Goal: Task Accomplishment & Management: Complete application form

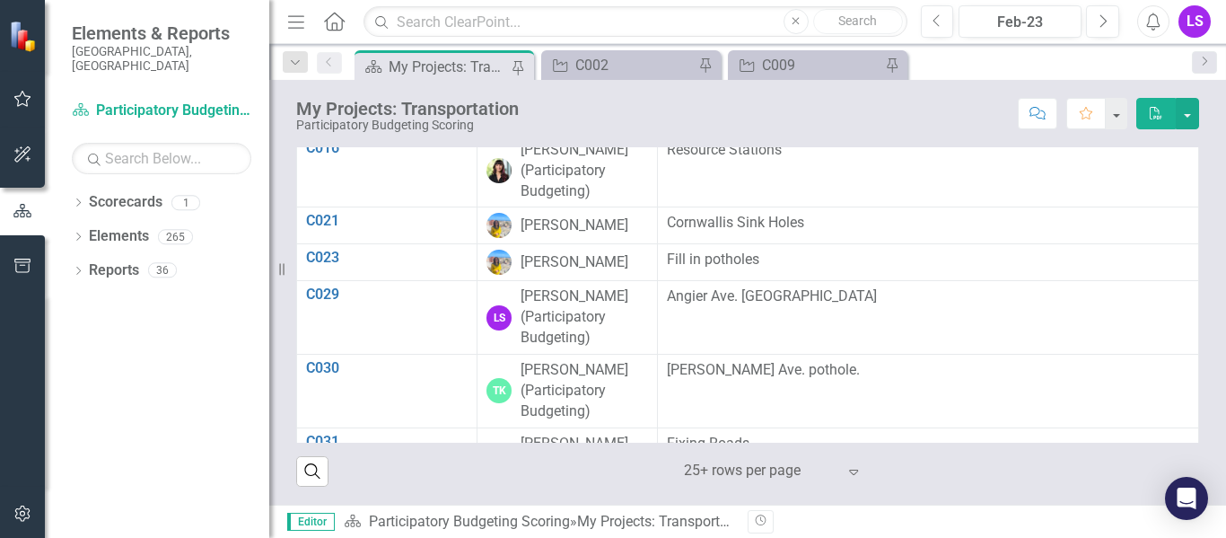
scroll to position [322, 0]
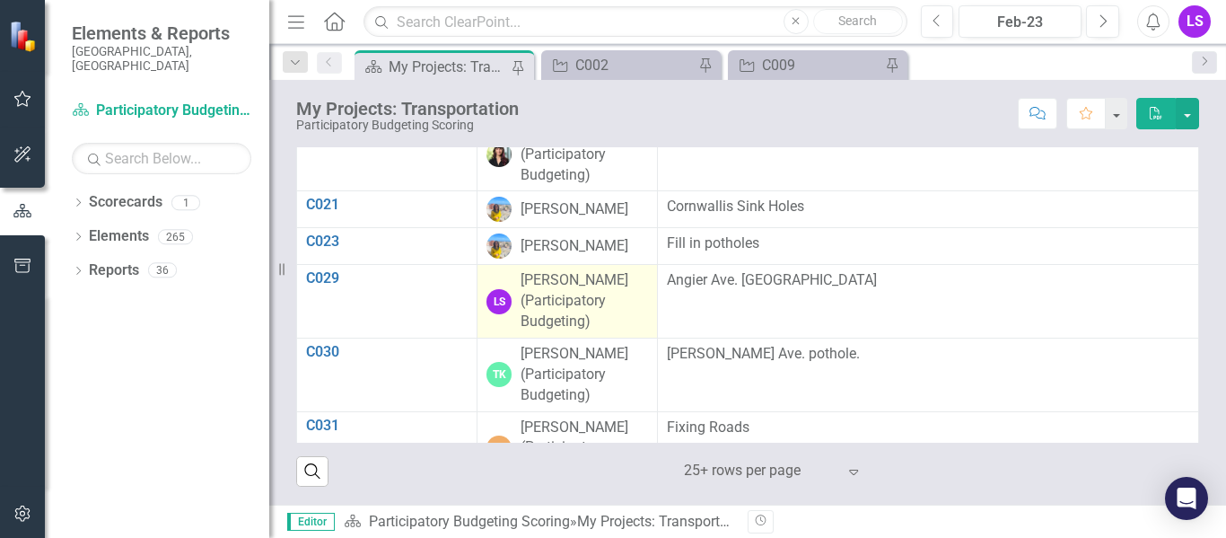
click at [579, 325] on div "[PERSON_NAME] (Participatory Budgeting)" at bounding box center [584, 301] width 127 height 62
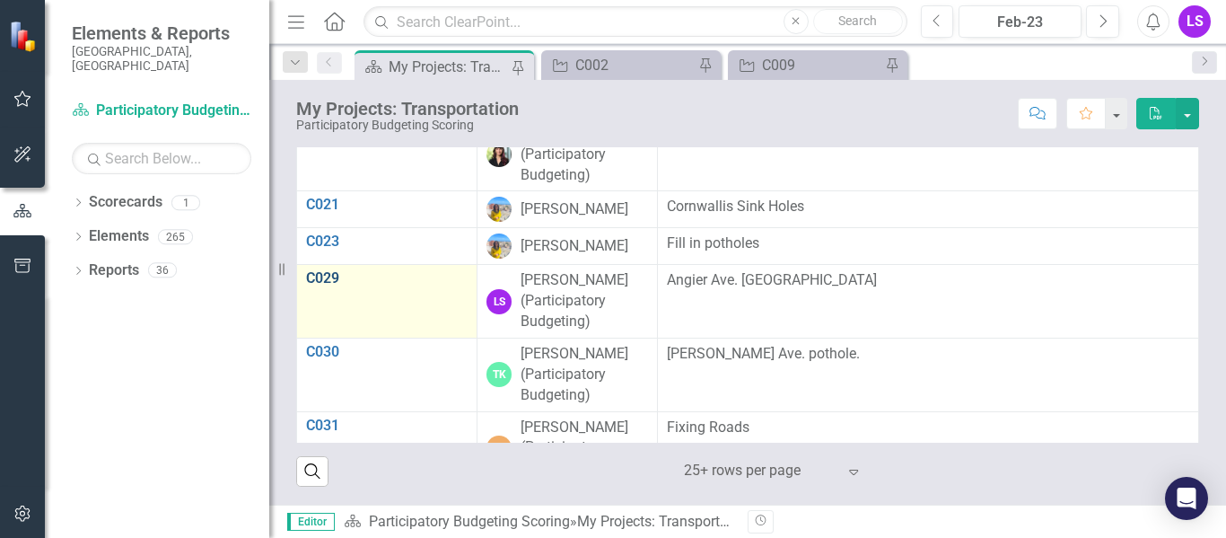
click at [327, 286] on link "C029" at bounding box center [387, 278] width 162 height 16
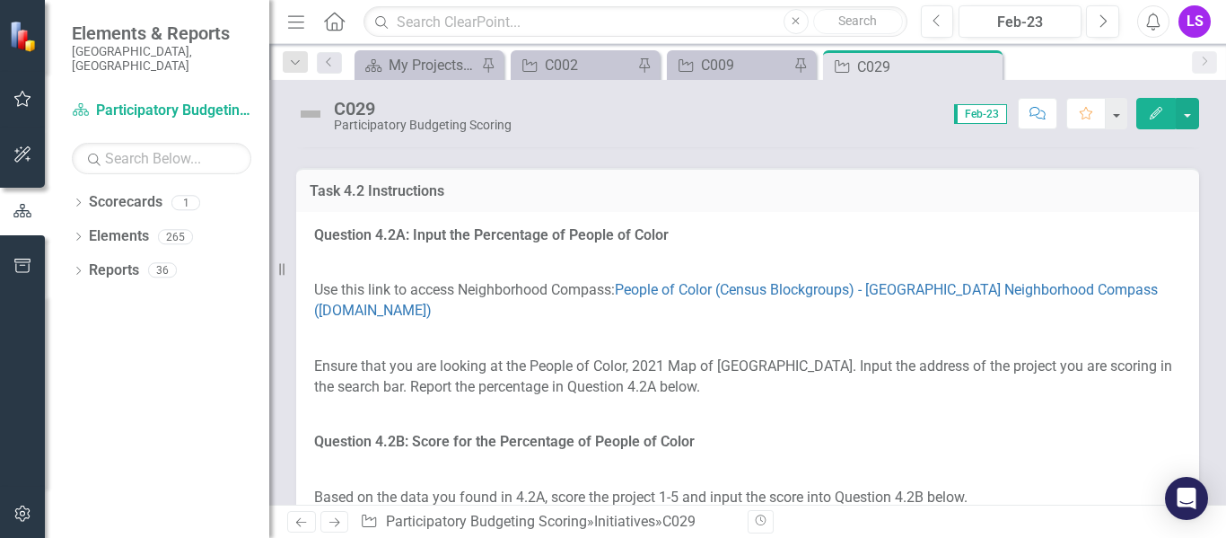
scroll to position [1734, 0]
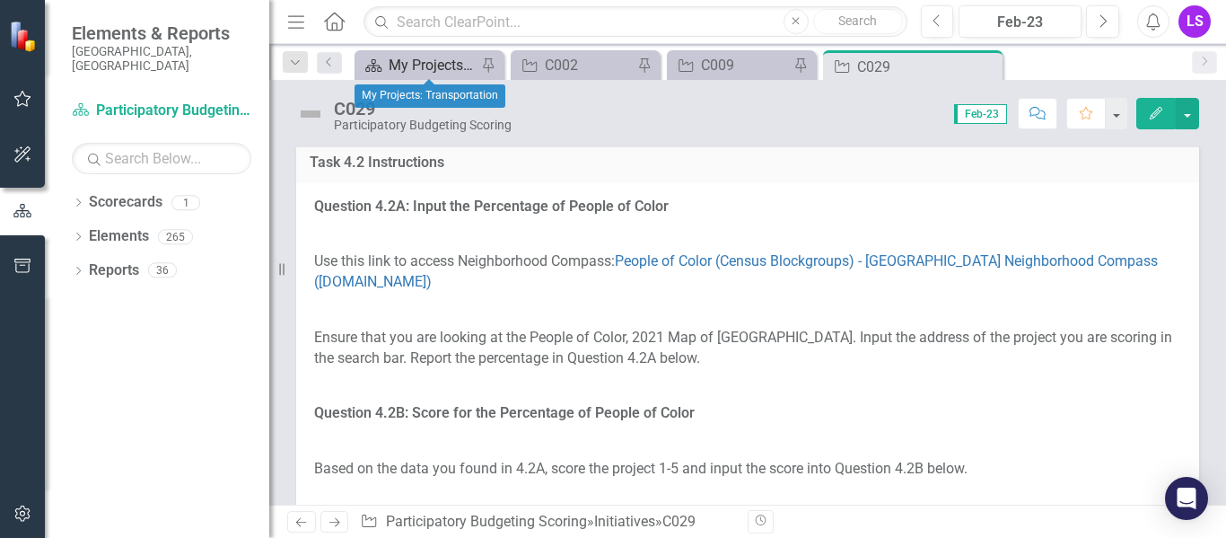
click at [443, 61] on div "My Projects: Transportation" at bounding box center [433, 65] width 88 height 22
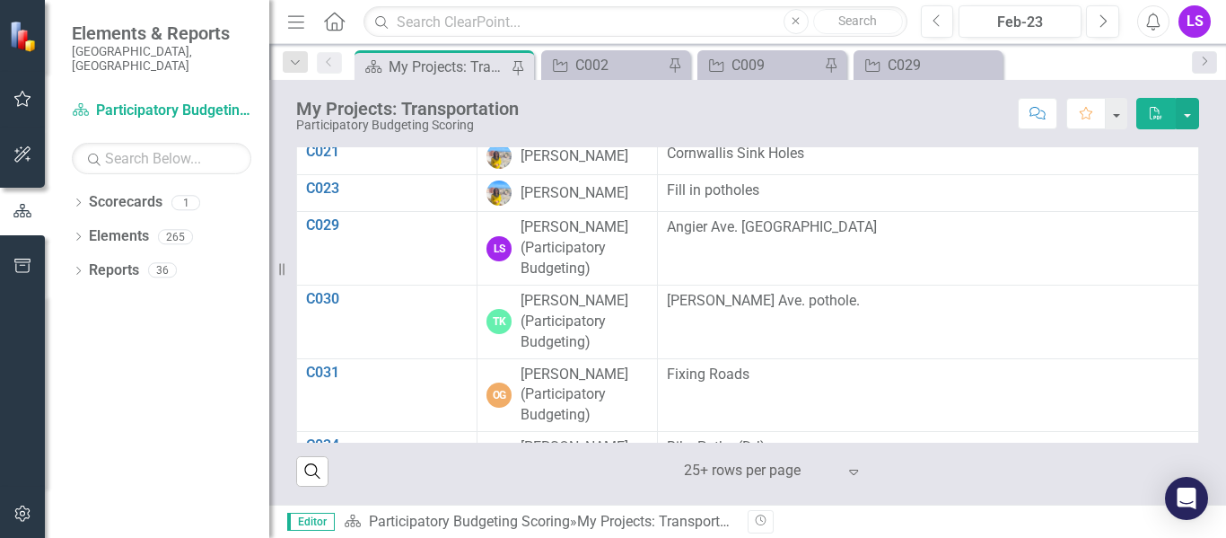
scroll to position [378, 0]
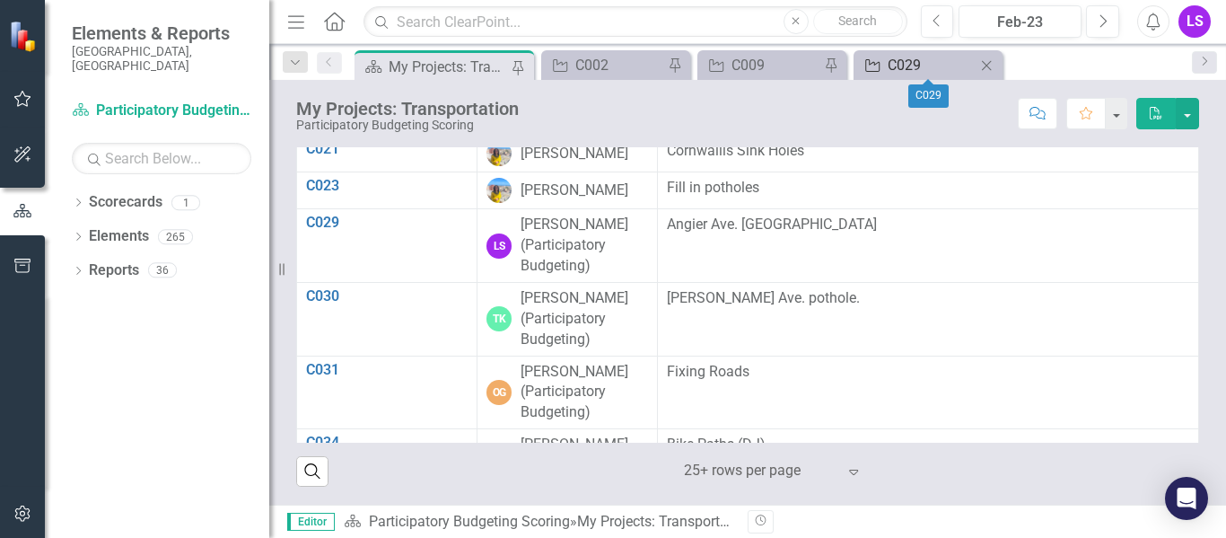
click at [921, 59] on div "C029" at bounding box center [932, 65] width 88 height 22
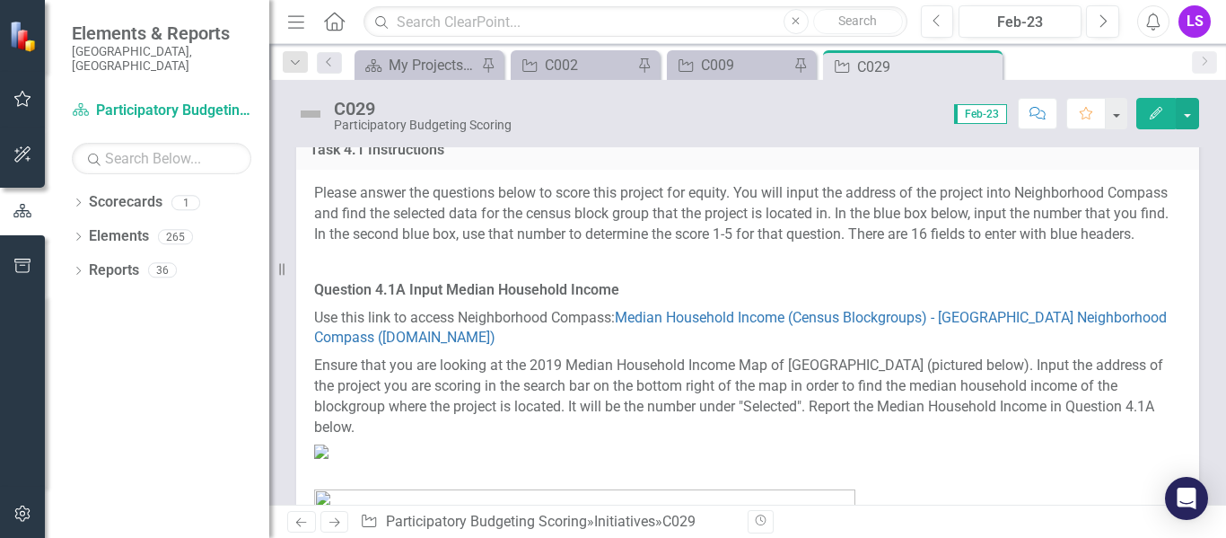
scroll to position [318, 0]
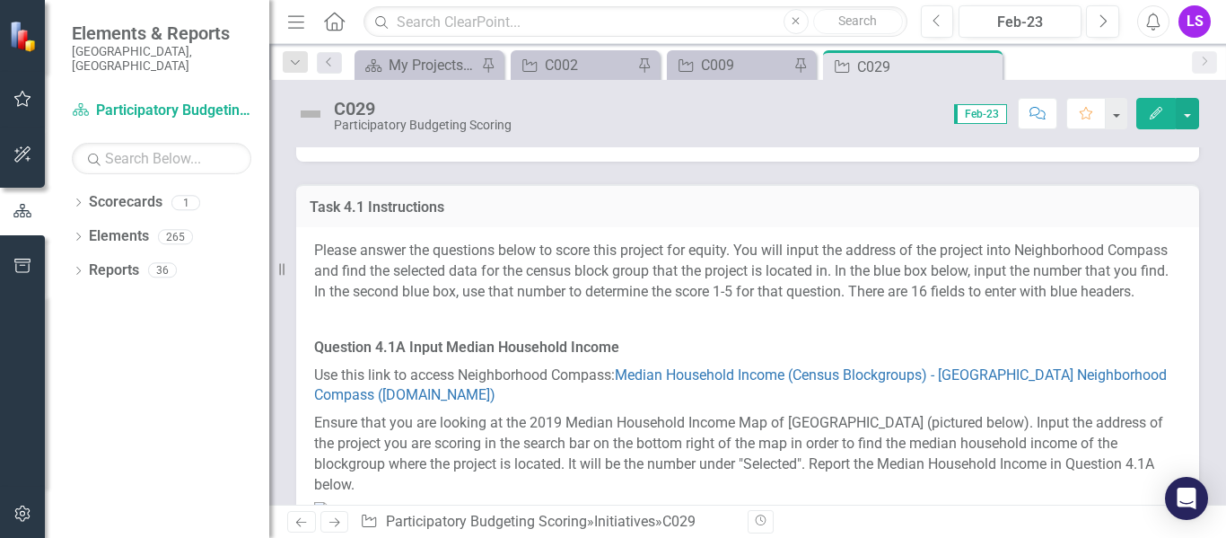
click at [601, 259] on p "Please answer the questions below to score this project for equity. You will in…" at bounding box center [747, 274] width 867 height 66
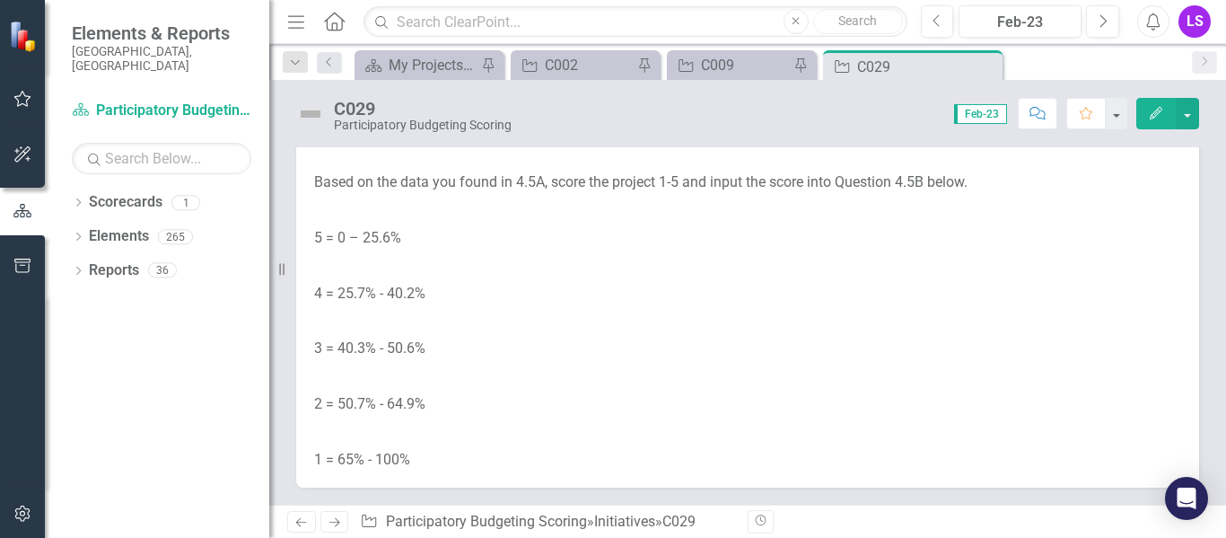
scroll to position [5201, 0]
click at [422, 84] on p "Ensure that you are looking at the Percentage of Adults with a Bachelor’s Degre…" at bounding box center [747, 60] width 867 height 48
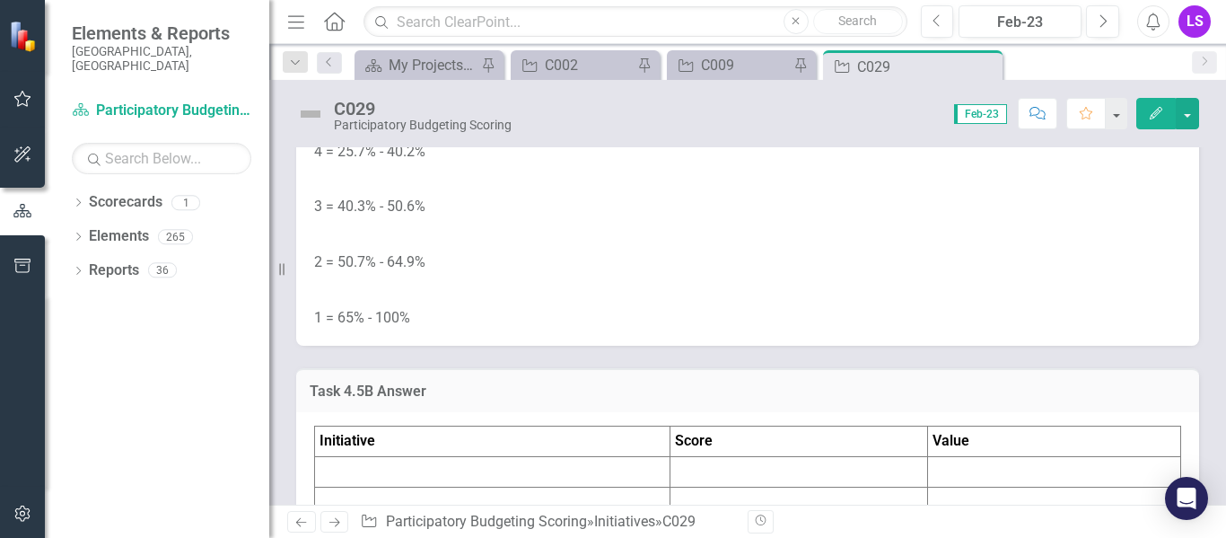
scroll to position [5345, 0]
click at [448, 51] on p "Based on the data you found in 4.5A, score the project 1-5 and input the score …" at bounding box center [747, 37] width 867 height 28
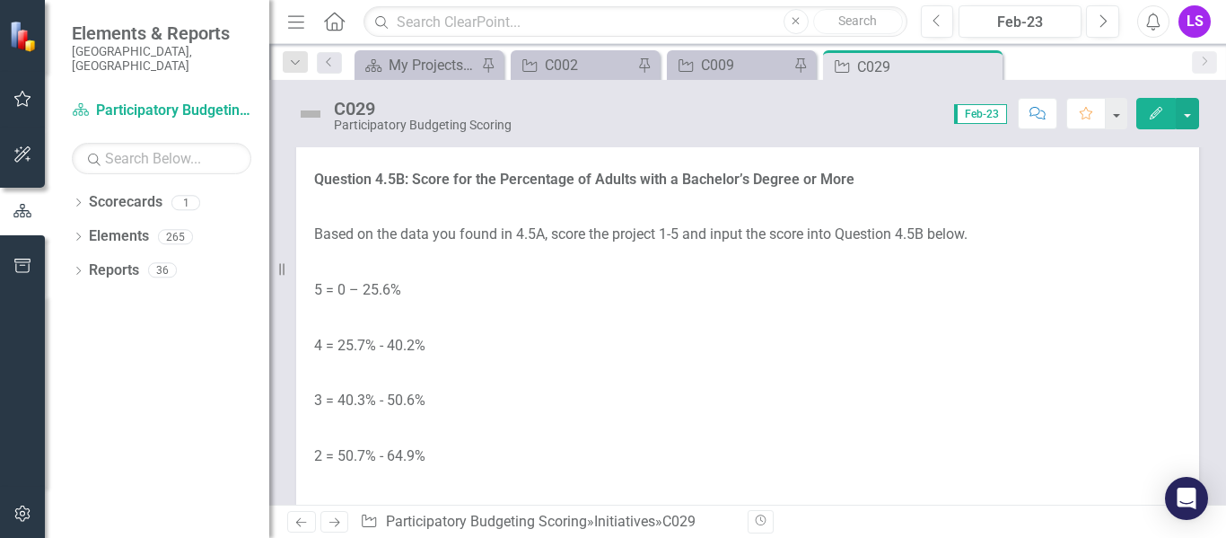
scroll to position [5273, 0]
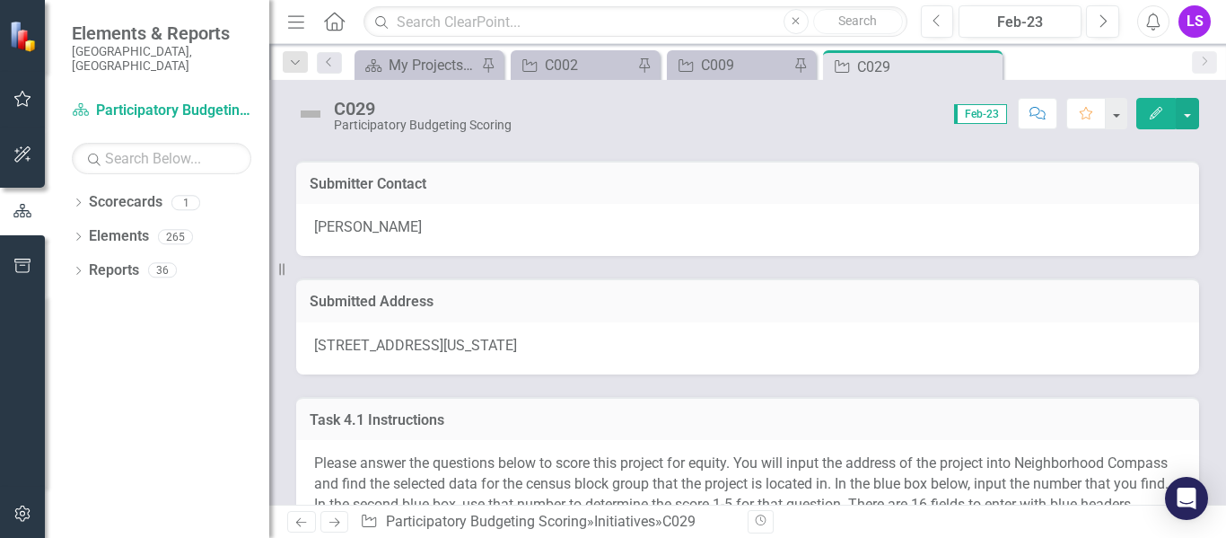
scroll to position [0, 0]
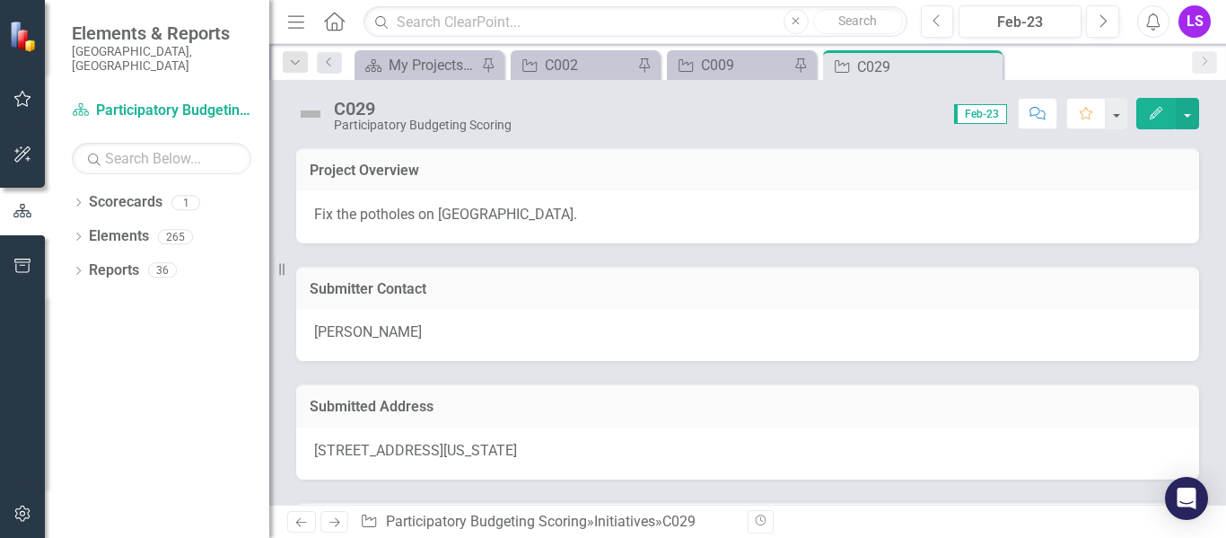
click at [323, 451] on span "[STREET_ADDRESS][US_STATE]" at bounding box center [415, 450] width 203 height 17
click at [322, 452] on span "[STREET_ADDRESS][US_STATE]" at bounding box center [415, 450] width 203 height 17
drag, startPoint x: 322, startPoint y: 452, endPoint x: 382, endPoint y: 453, distance: 60.2
click at [382, 453] on span "[STREET_ADDRESS][US_STATE]" at bounding box center [415, 450] width 203 height 17
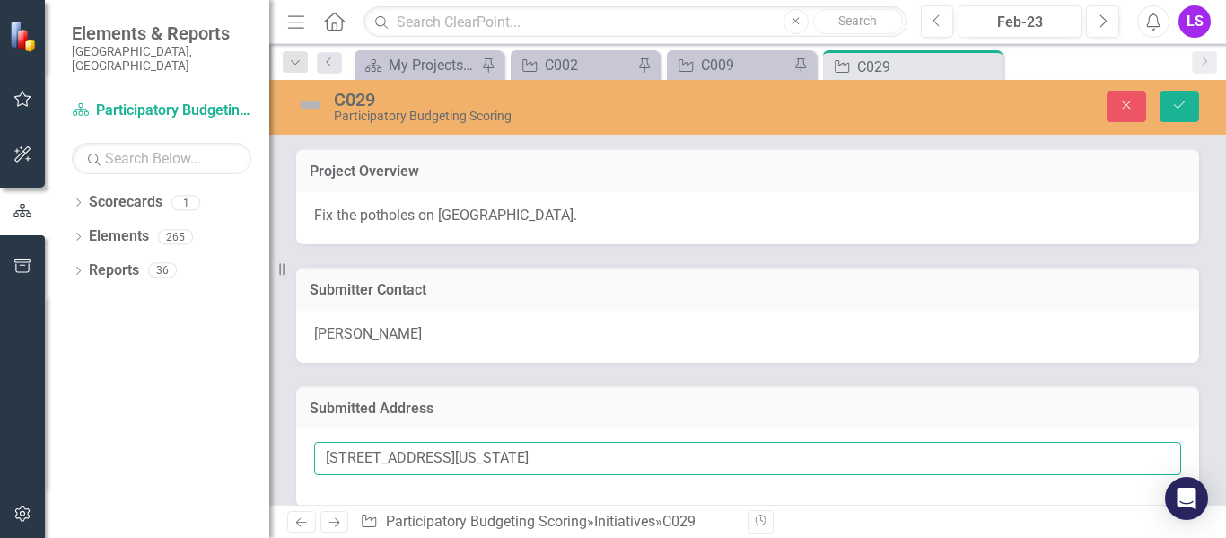
drag, startPoint x: 329, startPoint y: 459, endPoint x: 785, endPoint y: 467, distance: 456.1
click at [785, 467] on input "[STREET_ADDRESS][US_STATE]" at bounding box center [747, 458] width 867 height 33
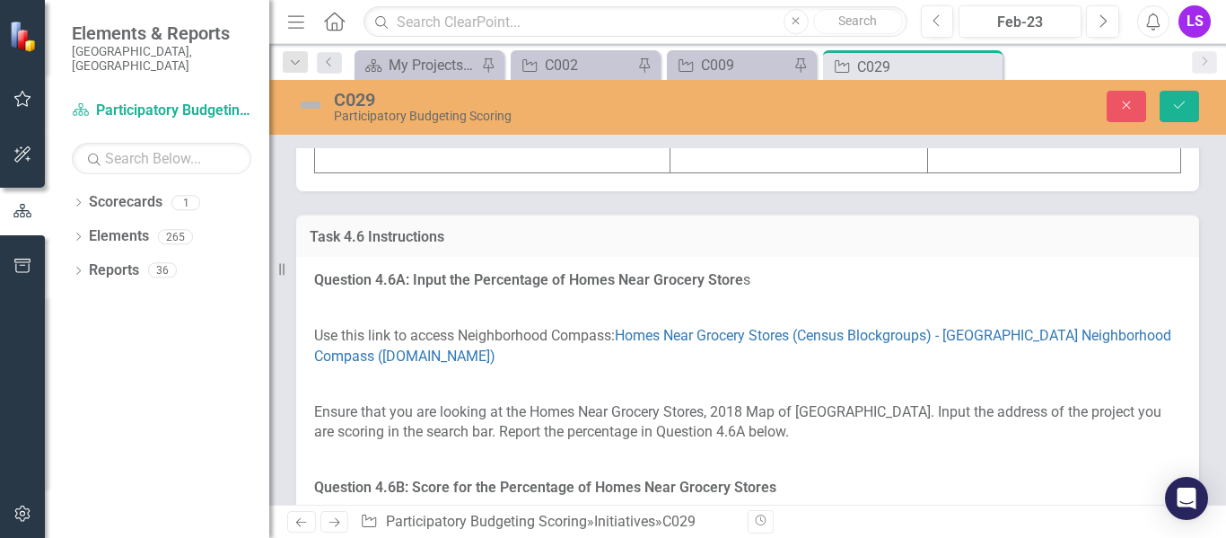
scroll to position [5926, 0]
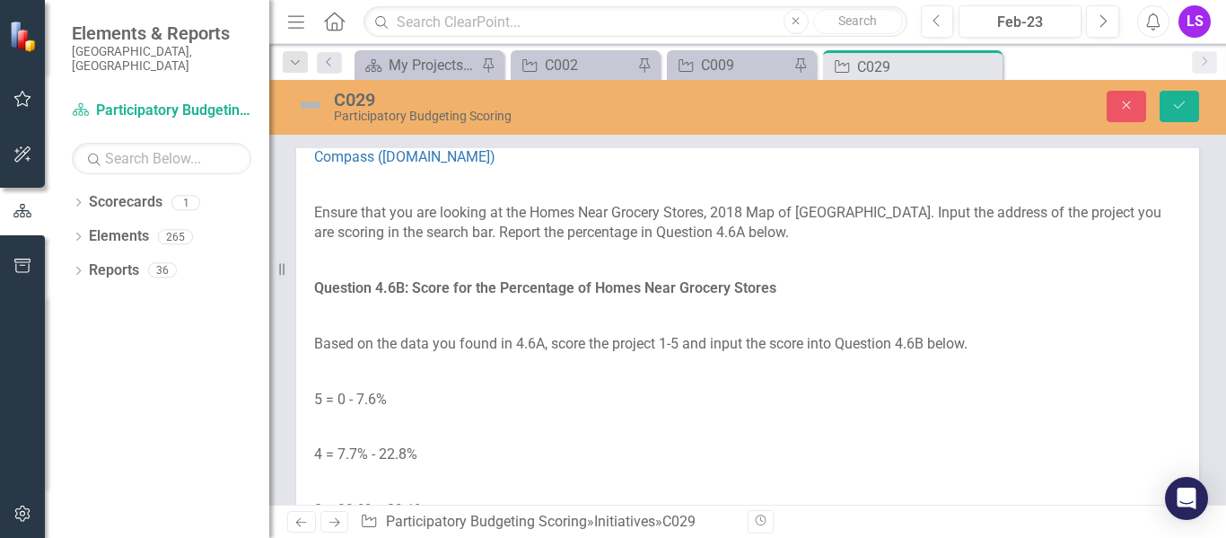
type textarea "<table border="1"> <colgroup> <col> <col> <col> </colgroup> <tbody> <tr> <td><s…"
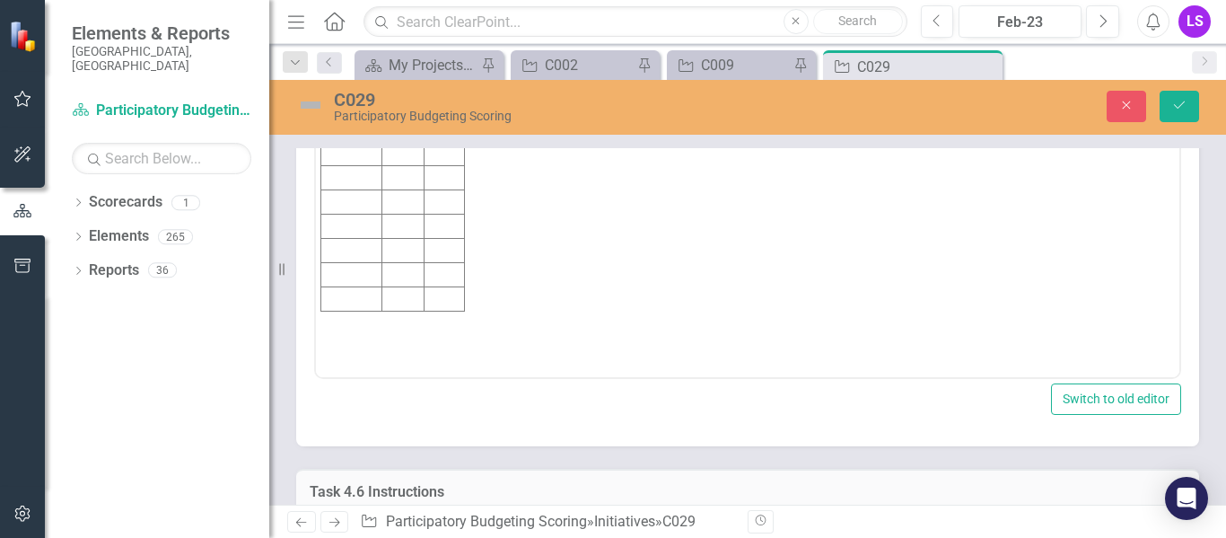
scroll to position [5866, 0]
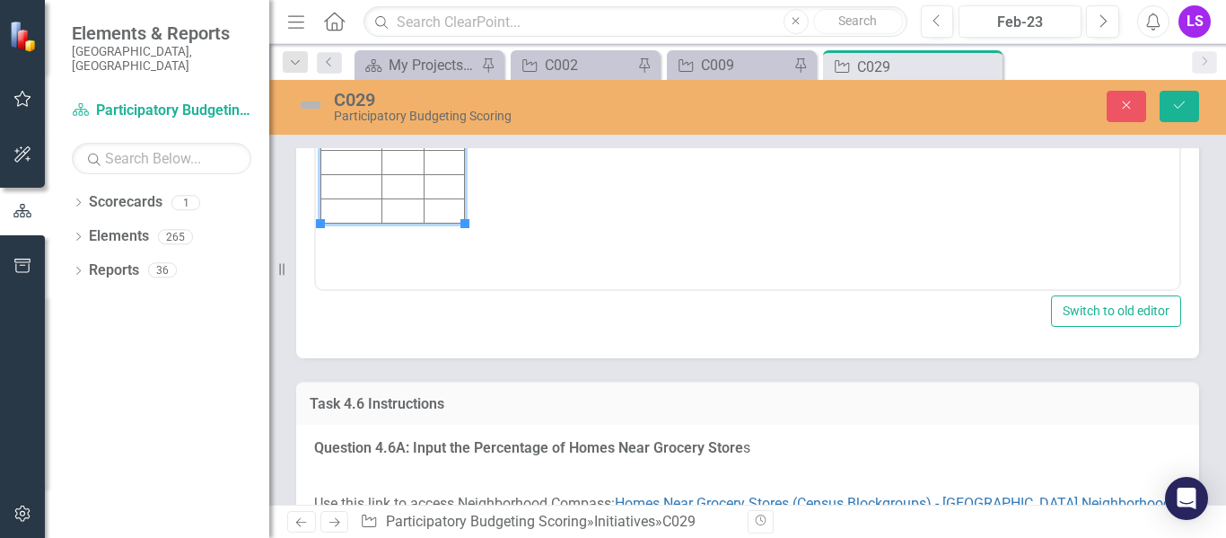
click at [452, 19] on td "Rich Text Area. Press ALT-0 for help." at bounding box center [445, 18] width 40 height 24
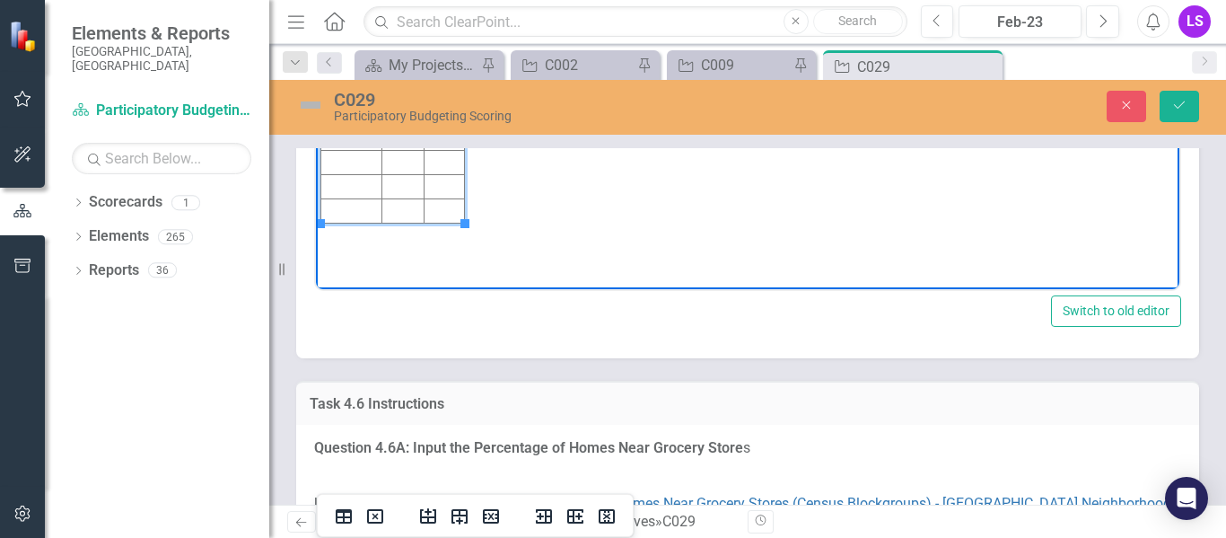
click at [452, 19] on td "44.4" at bounding box center [445, 18] width 40 height 24
click at [403, 15] on td "Rich Text Area. Press ALT-0 for help." at bounding box center [403, 18] width 42 height 24
click at [360, 11] on td "Rich Text Area. Press ALT-0 for help." at bounding box center [351, 18] width 61 height 24
click at [394, 19] on td "Rich Text Area. Press ALT-0 for help." at bounding box center [403, 18] width 42 height 24
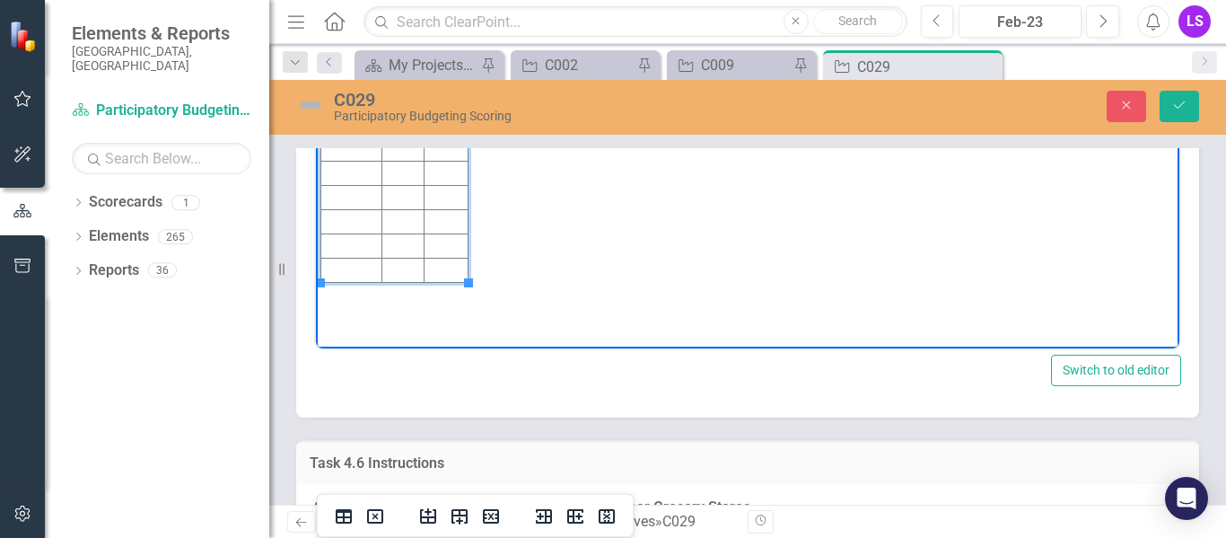
scroll to position [5865, 0]
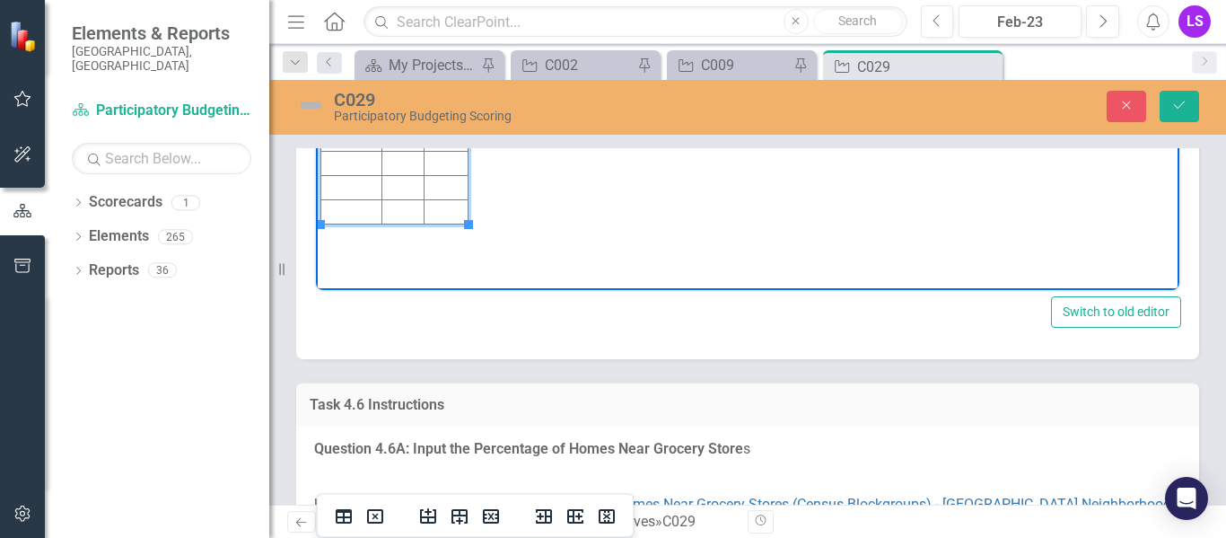
click at [358, 44] on td "Rich Text Area. Press ALT-0 for help." at bounding box center [351, 43] width 61 height 24
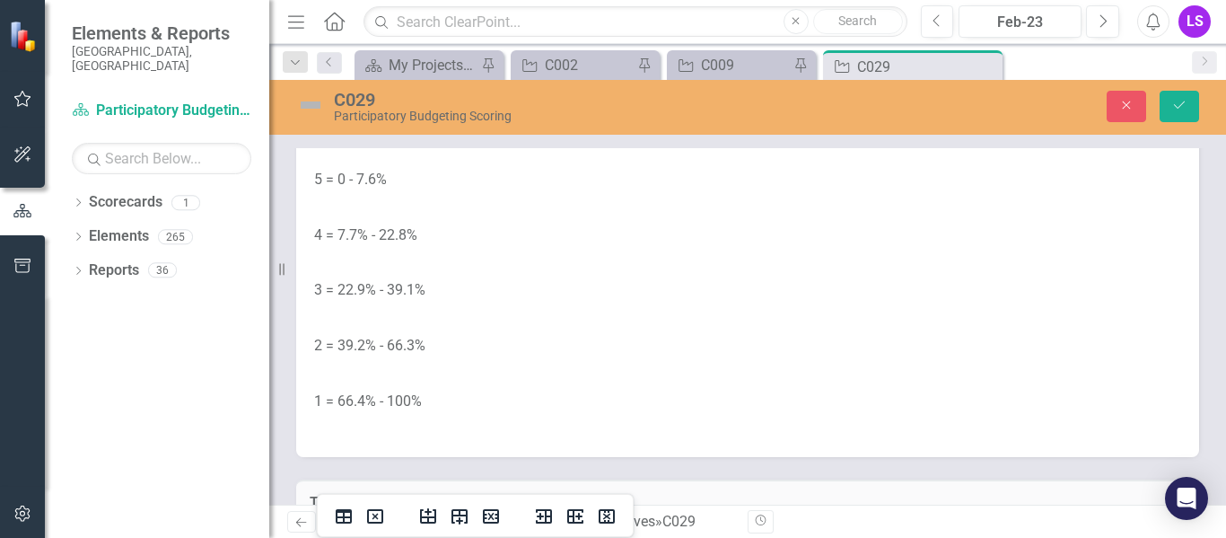
scroll to position [6481, 0]
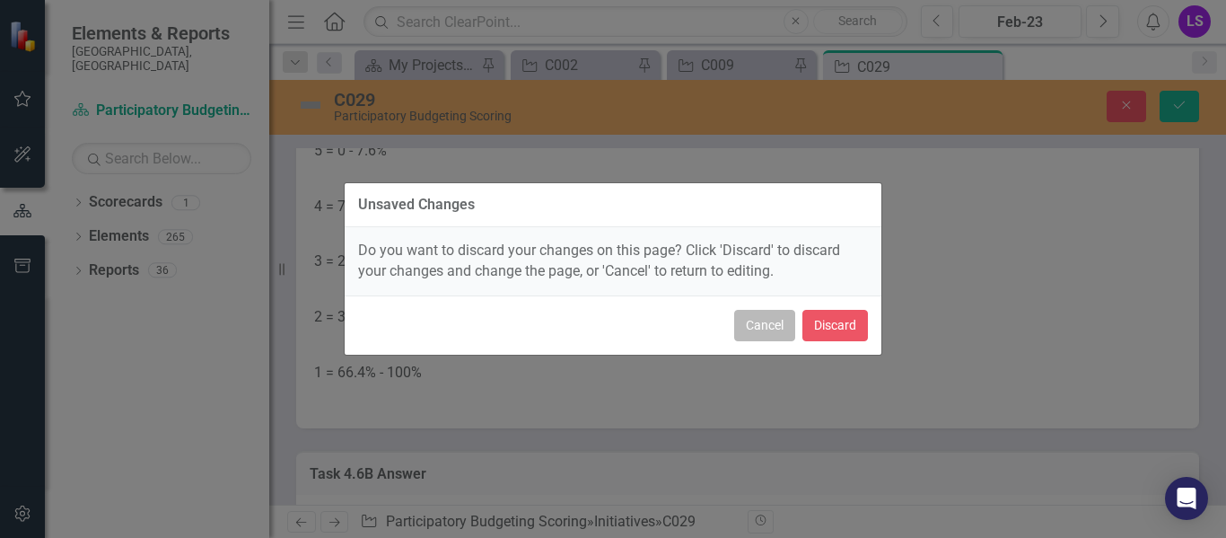
click at [759, 324] on button "Cancel" at bounding box center [764, 325] width 61 height 31
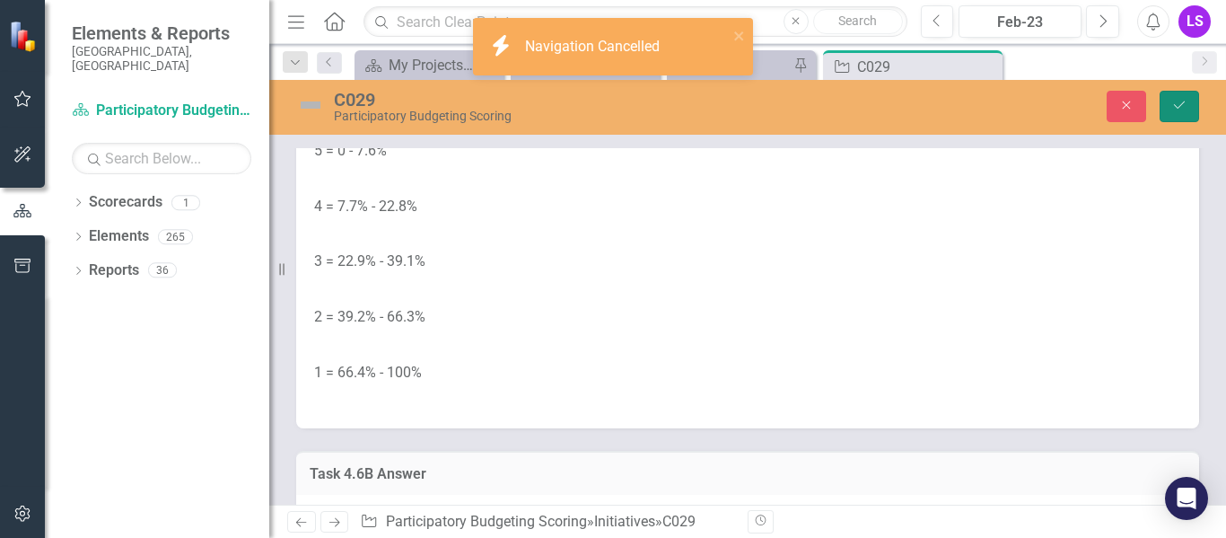
click at [1168, 113] on button "Save" at bounding box center [1179, 106] width 39 height 31
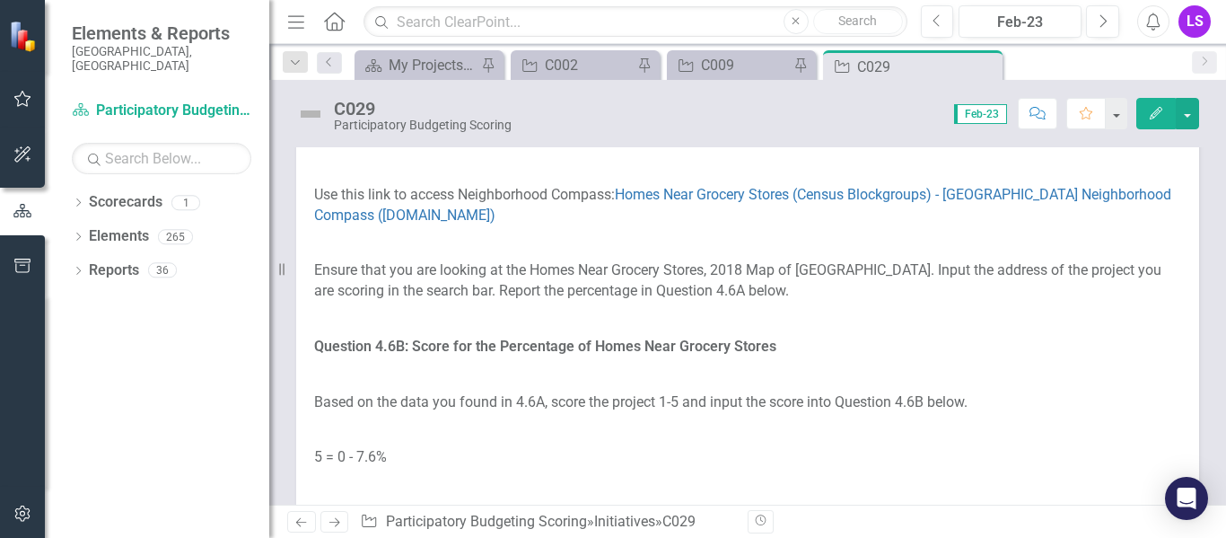
scroll to position [6099, 0]
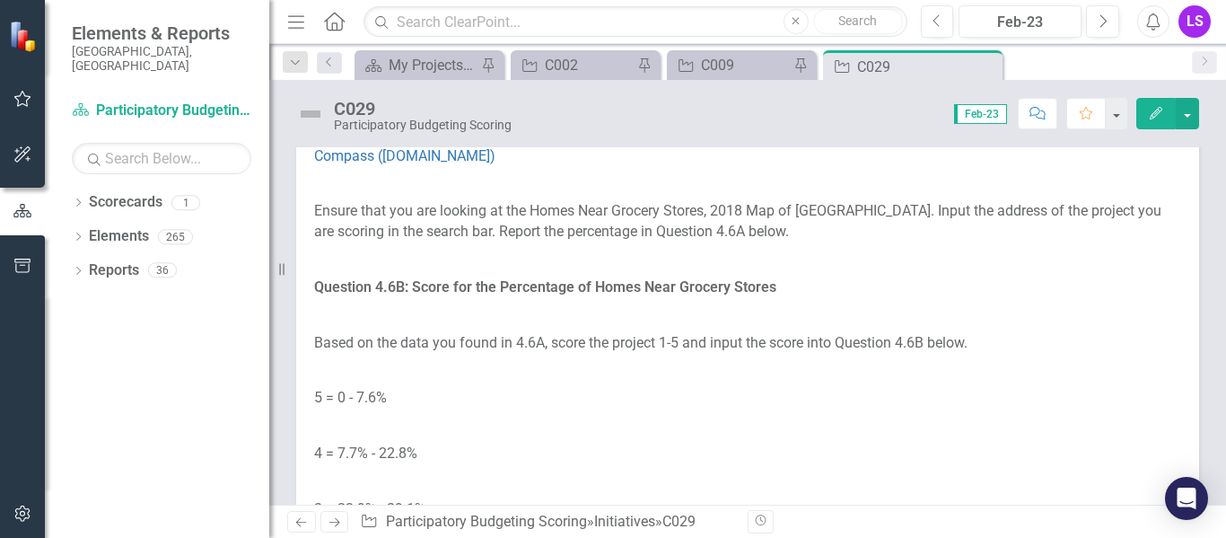
click at [1154, 415] on div "Question 4.6A: Input the Percentage of Homes Near Grocery Store s Use this link…" at bounding box center [747, 366] width 903 height 619
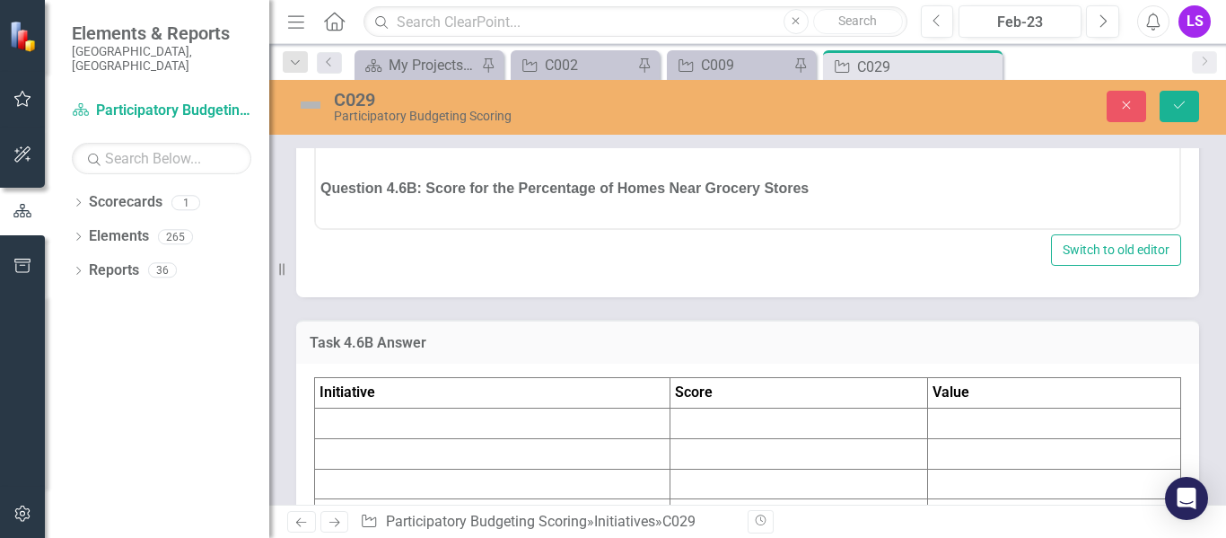
scroll to position [6360, 0]
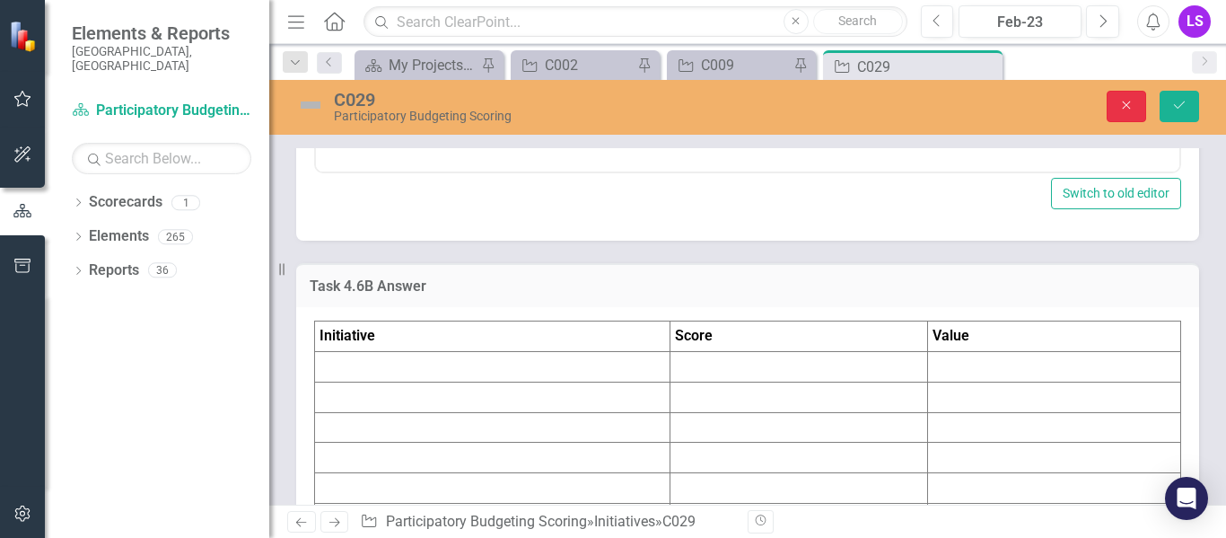
click at [1129, 103] on icon "button" at bounding box center [1127, 105] width 8 height 8
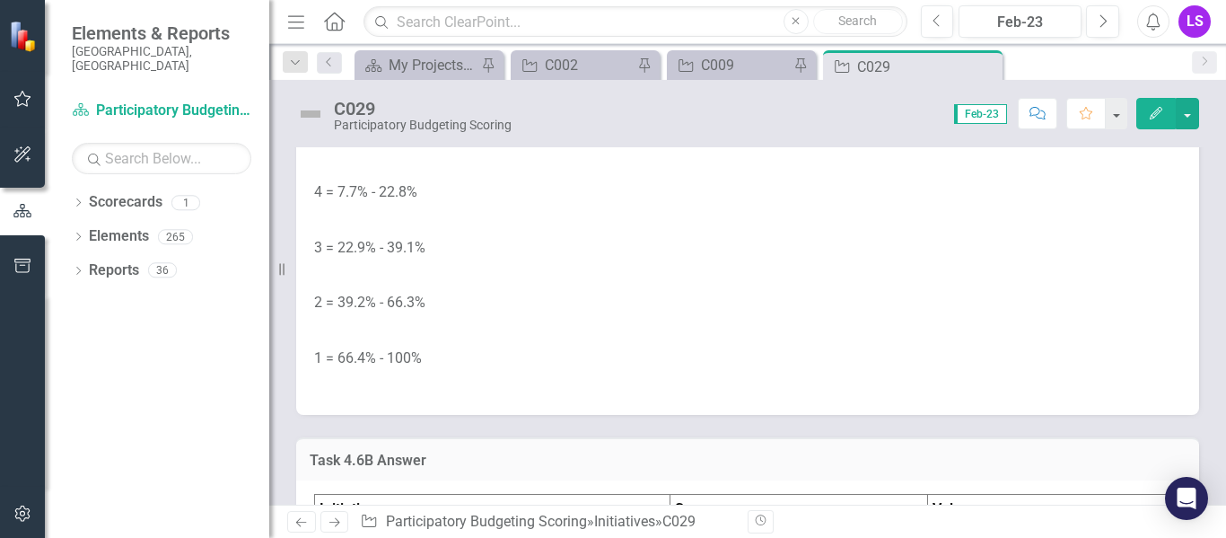
click at [1122, 68] on p at bounding box center [747, 54] width 867 height 28
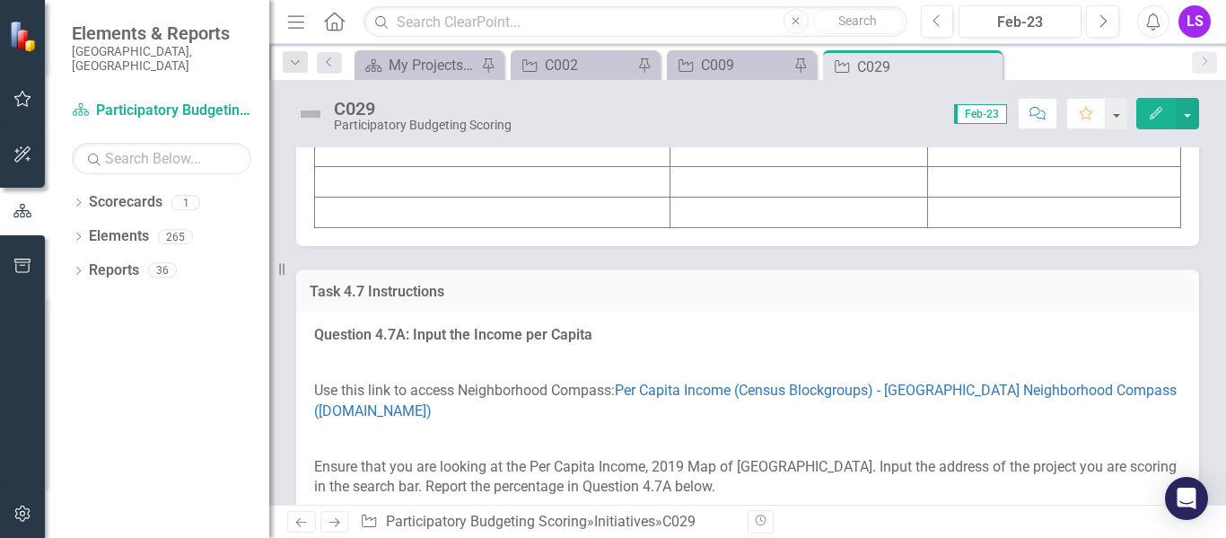
scroll to position [6934, 0]
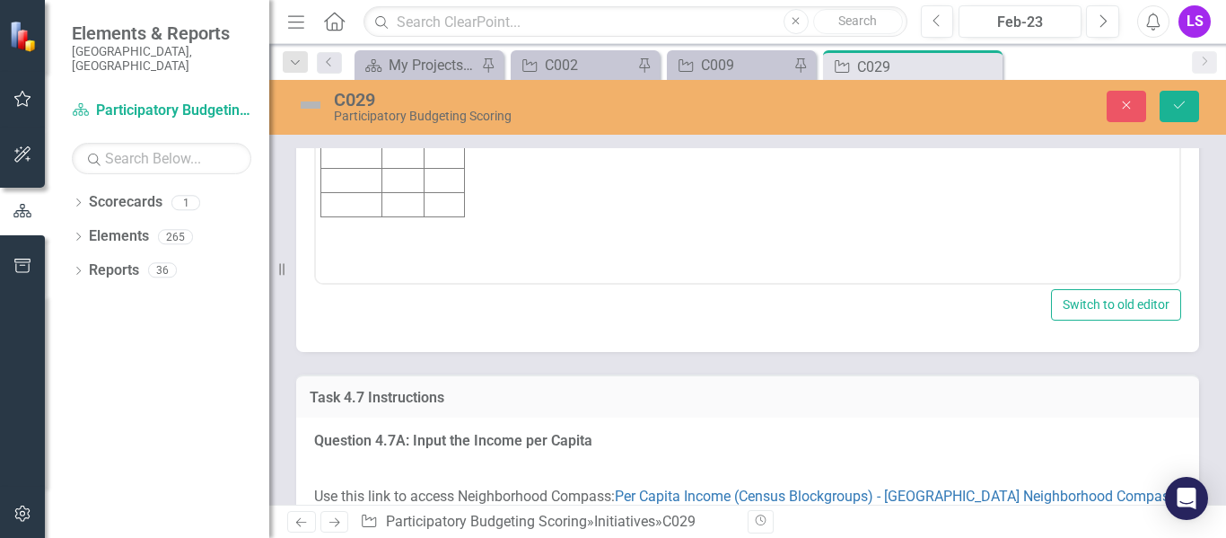
scroll to position [0, 0]
click at [433, 12] on td "Rich Text Area. Press ALT-0 for help." at bounding box center [445, 11] width 40 height 24
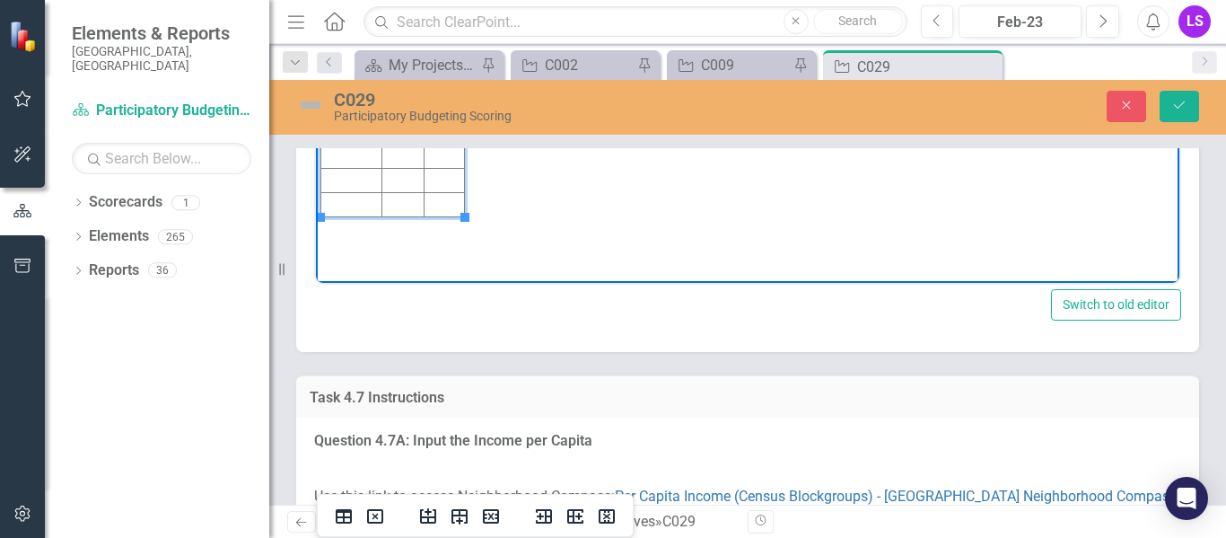
click at [401, 6] on td "Rich Text Area. Press ALT-0 for help." at bounding box center [403, 11] width 42 height 24
click at [369, 12] on td "Rich Text Area. Press ALT-0 for help." at bounding box center [351, 11] width 61 height 24
click at [1165, 264] on div "<table border="1"> <colgroup> <col> <col> <col> </colgroup> <tbody> <tr> <td><s…" at bounding box center [747, 130] width 903 height 444
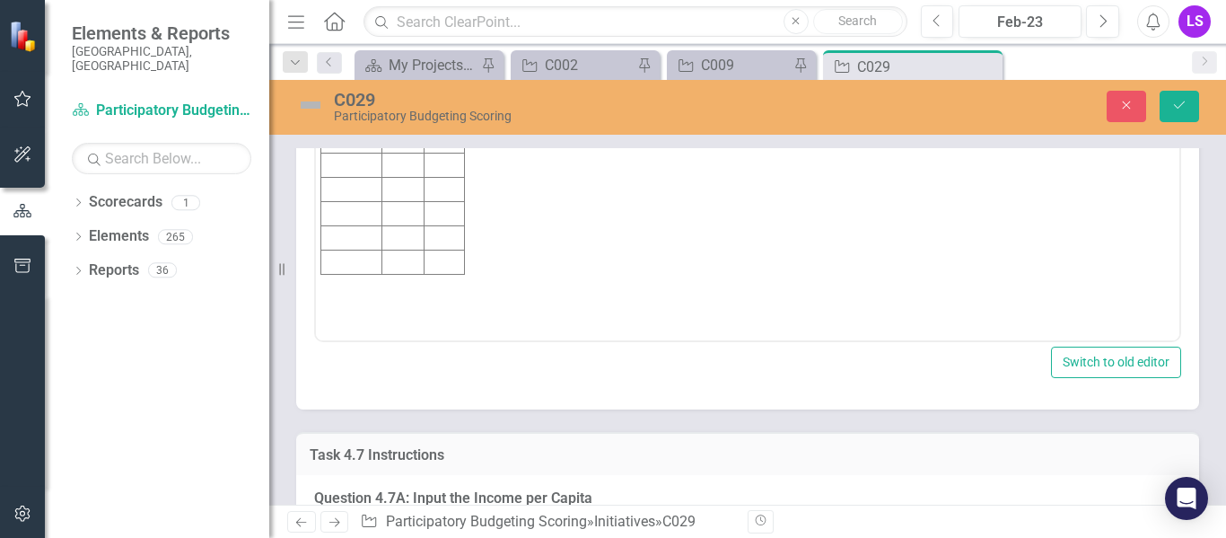
scroll to position [6994, 0]
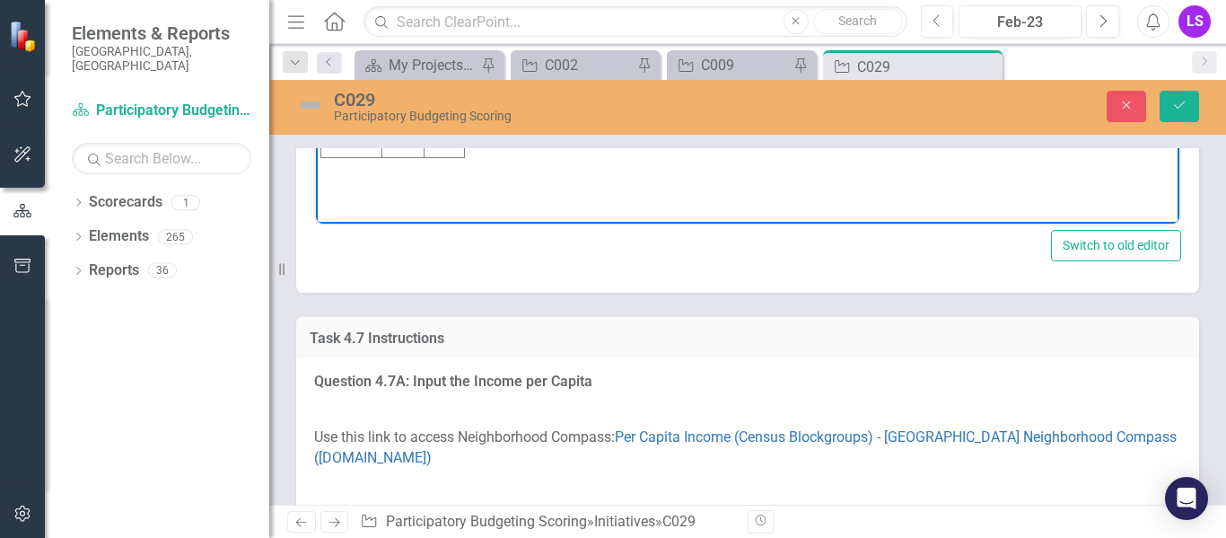
click at [564, 20] on body "Initiative Score Value C029 5 2.4%" at bounding box center [748, 44] width 864 height 269
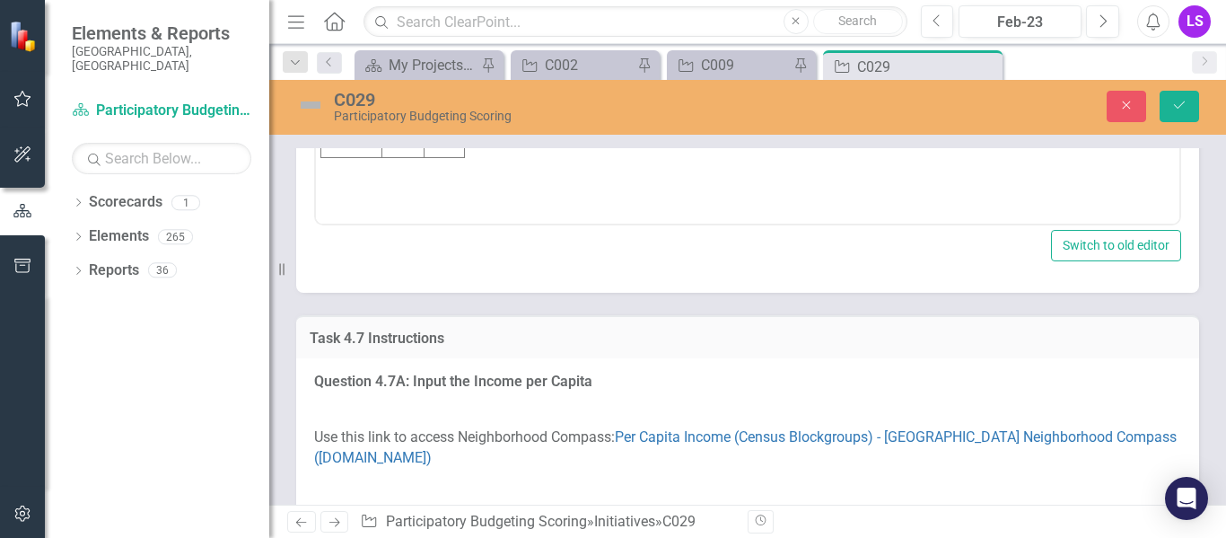
click at [1192, 293] on div "Task 4.6B Answer <table border="1"> <colgroup> <col> <col> <col> </colgroup> <t…" at bounding box center [748, 37] width 930 height 511
click at [1170, 99] on button "Save" at bounding box center [1179, 106] width 39 height 31
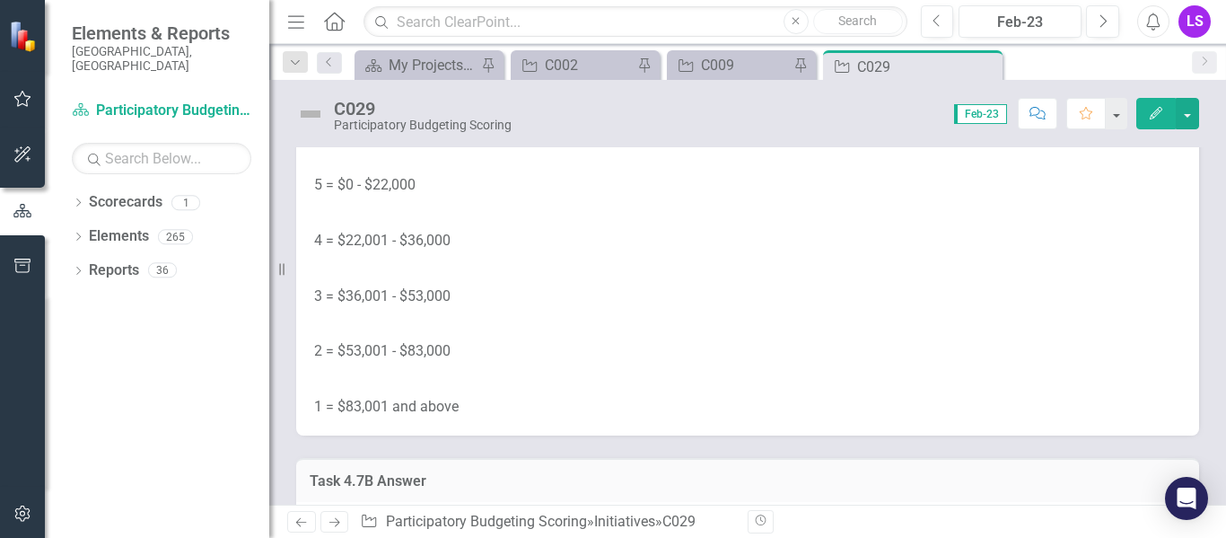
scroll to position [7427, 0]
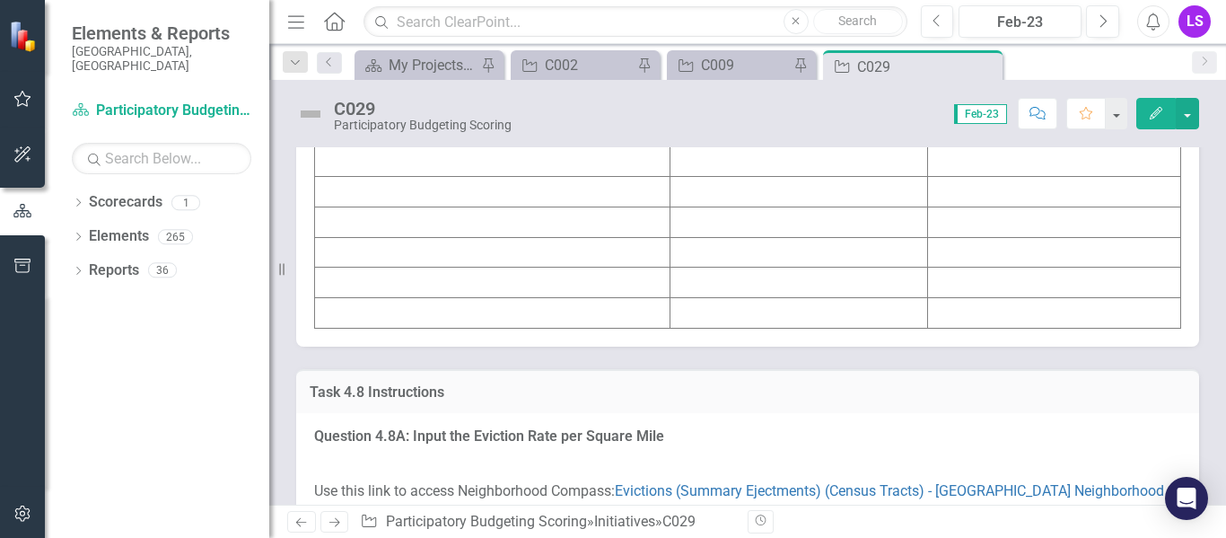
scroll to position [7919, 0]
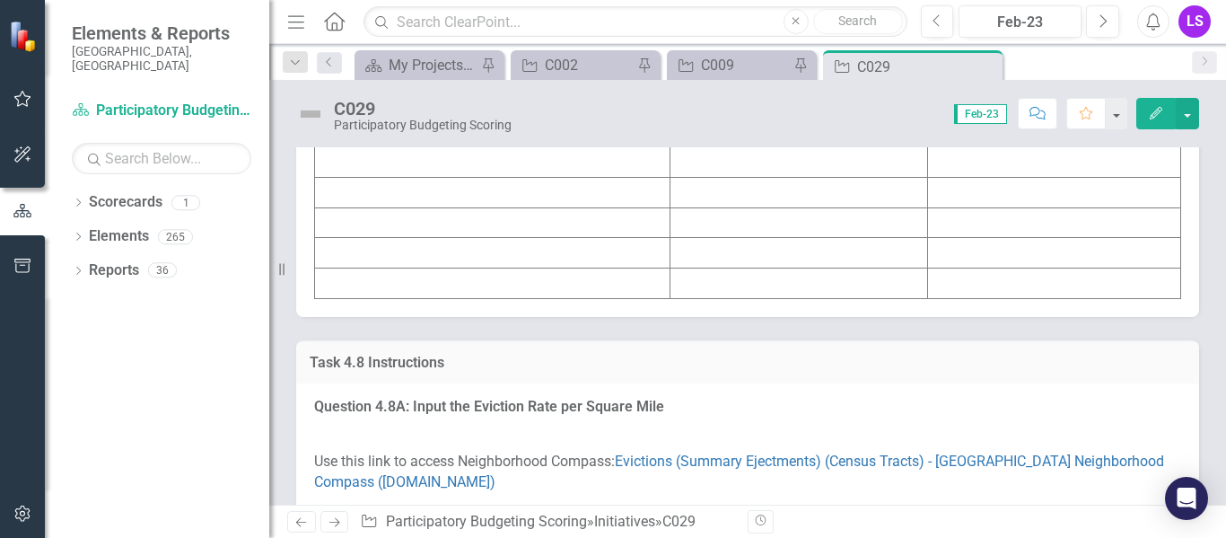
click at [805, 56] on td at bounding box center [799, 40] width 258 height 31
click at [745, 56] on td at bounding box center [799, 40] width 258 height 31
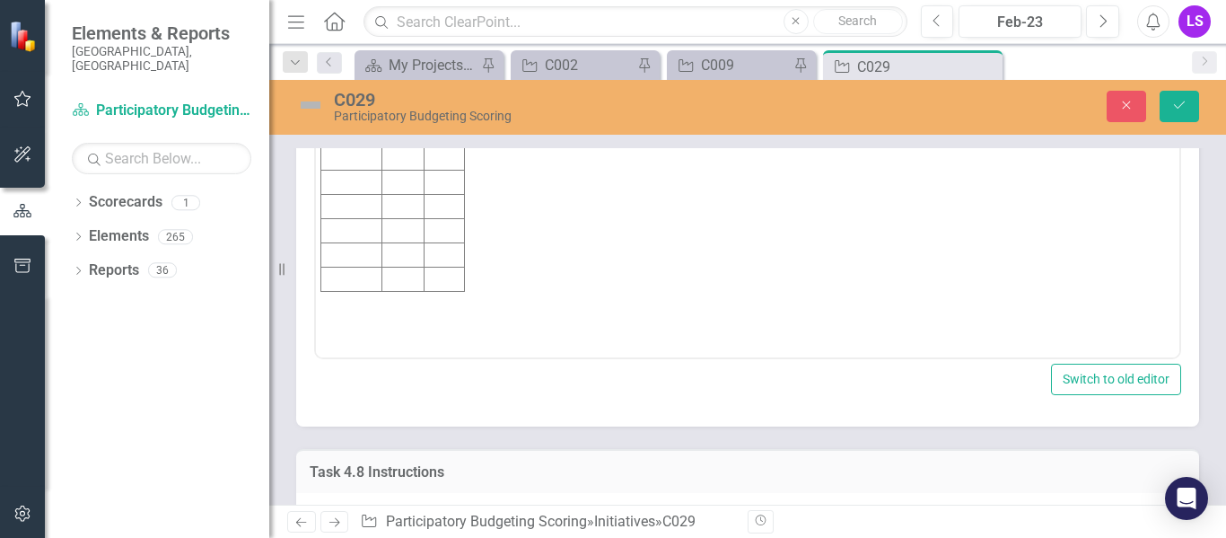
scroll to position [0, 0]
click at [396, 83] on td "Rich Text Area. Press ALT-0 for help." at bounding box center [403, 85] width 42 height 24
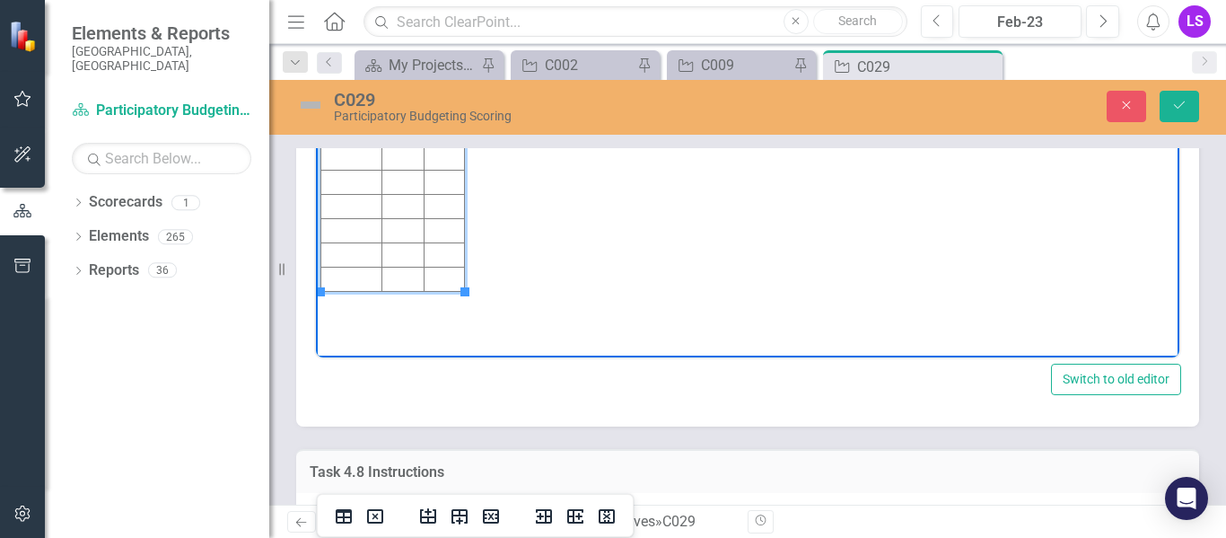
click at [433, 81] on td "Rich Text Area. Press ALT-0 for help." at bounding box center [445, 85] width 40 height 24
click at [351, 83] on td "Rich Text Area. Press ALT-0 for help." at bounding box center [351, 85] width 61 height 24
click at [620, 71] on body "Initiative Score Value C029 2 $55,921" at bounding box center [748, 177] width 864 height 269
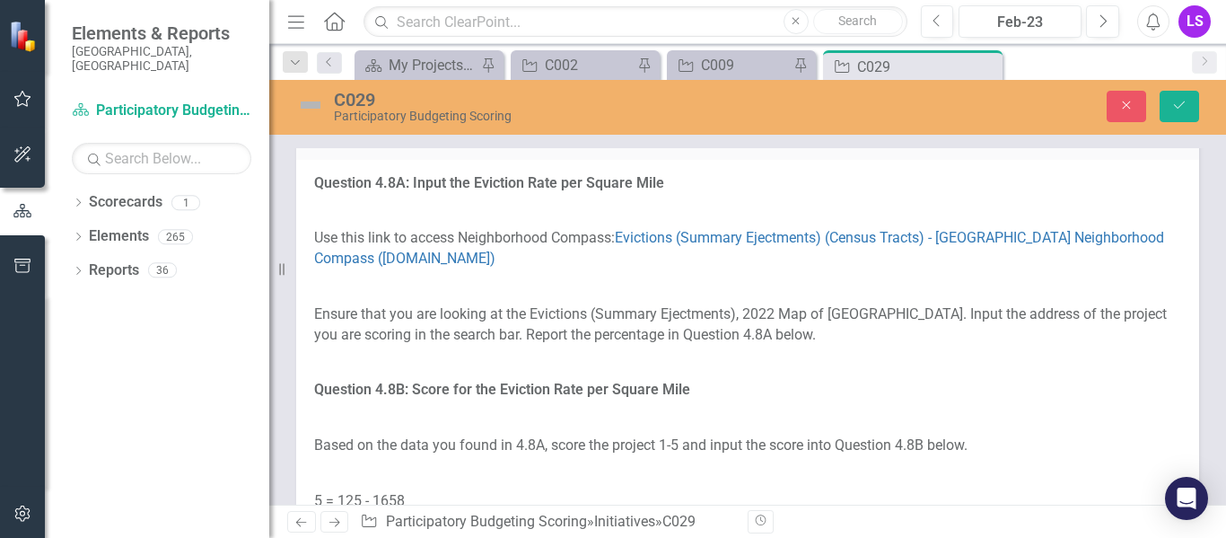
scroll to position [8312, 0]
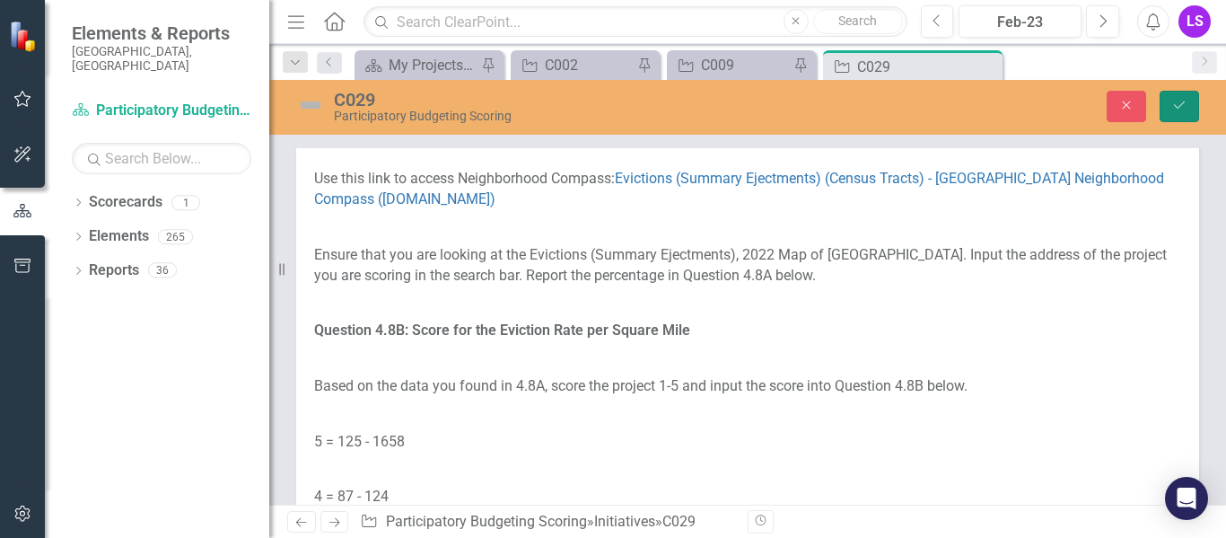
click at [1182, 108] on icon "Save" at bounding box center [1179, 105] width 16 height 13
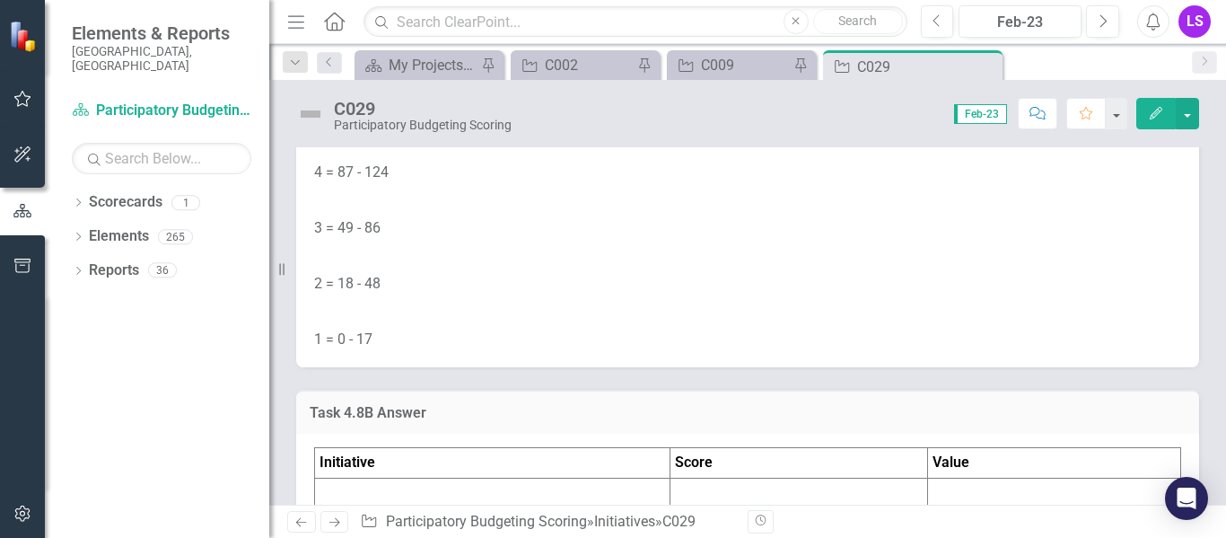
scroll to position [8497, 0]
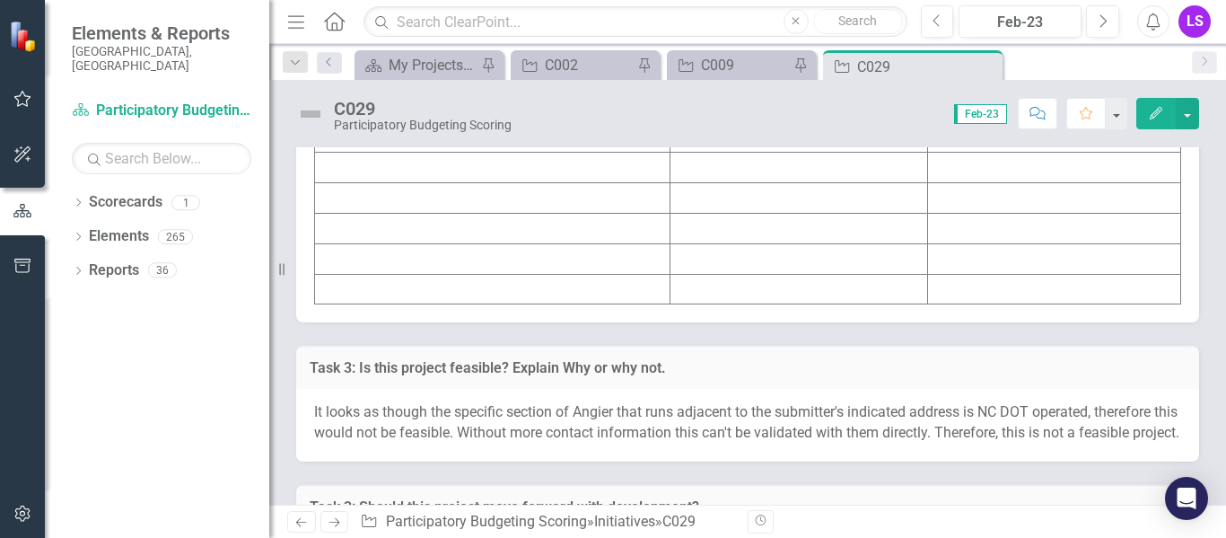
scroll to position [9000, 0]
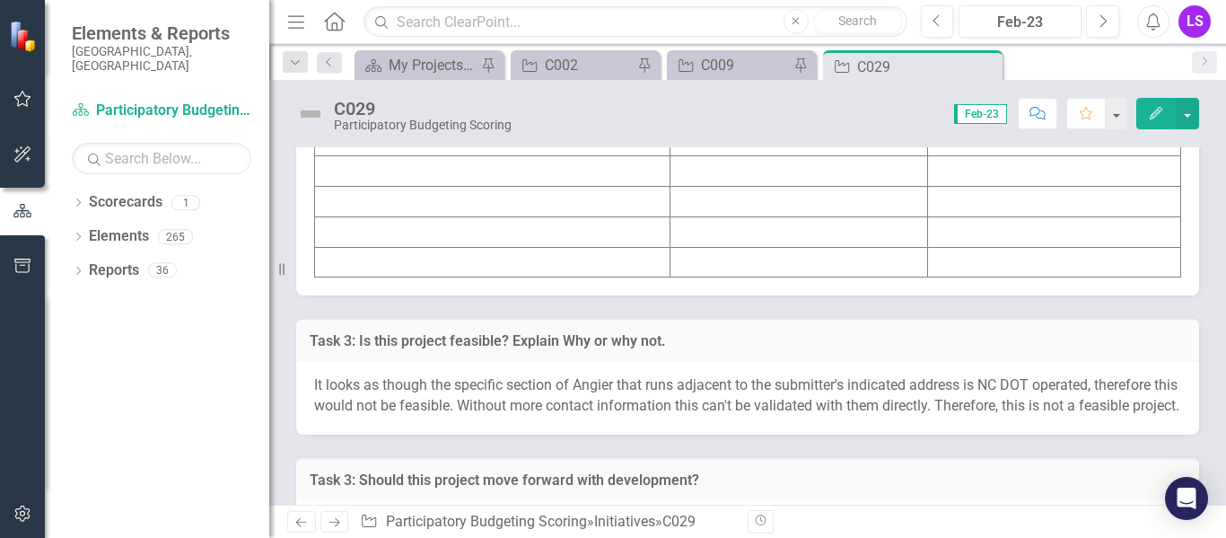
click at [492, 34] on td at bounding box center [492, 19] width 355 height 31
click at [363, 34] on td at bounding box center [492, 19] width 355 height 31
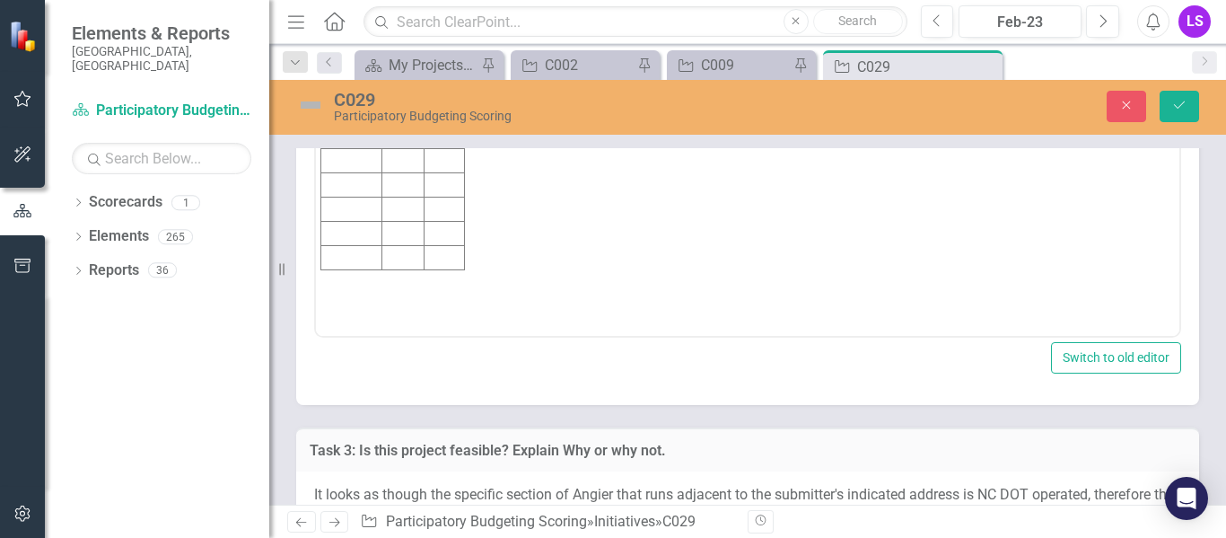
scroll to position [0, 0]
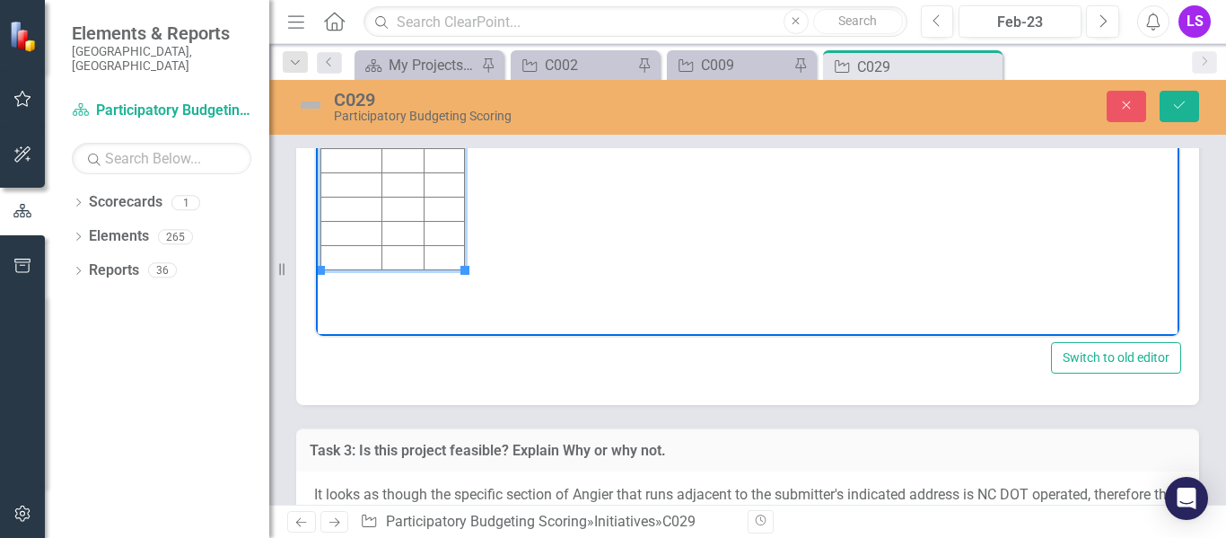
click at [340, 62] on td "Rich Text Area. Press ALT-0 for help." at bounding box center [351, 64] width 61 height 24
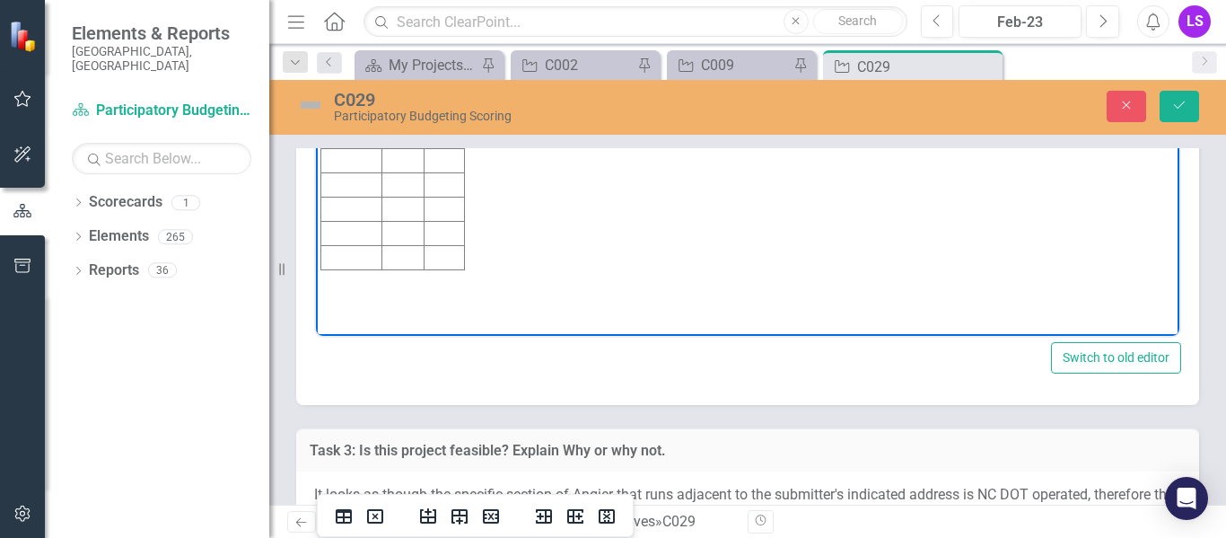
click at [604, 56] on body "Initiative Score Value C029 3 76" at bounding box center [748, 156] width 864 height 269
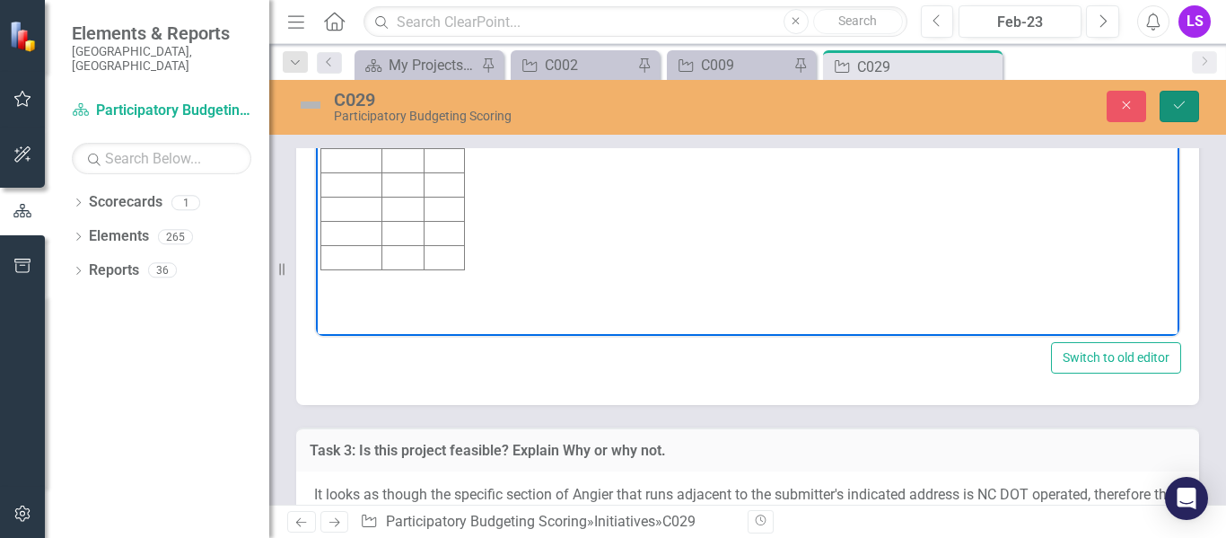
click at [1176, 118] on button "Save" at bounding box center [1179, 106] width 39 height 31
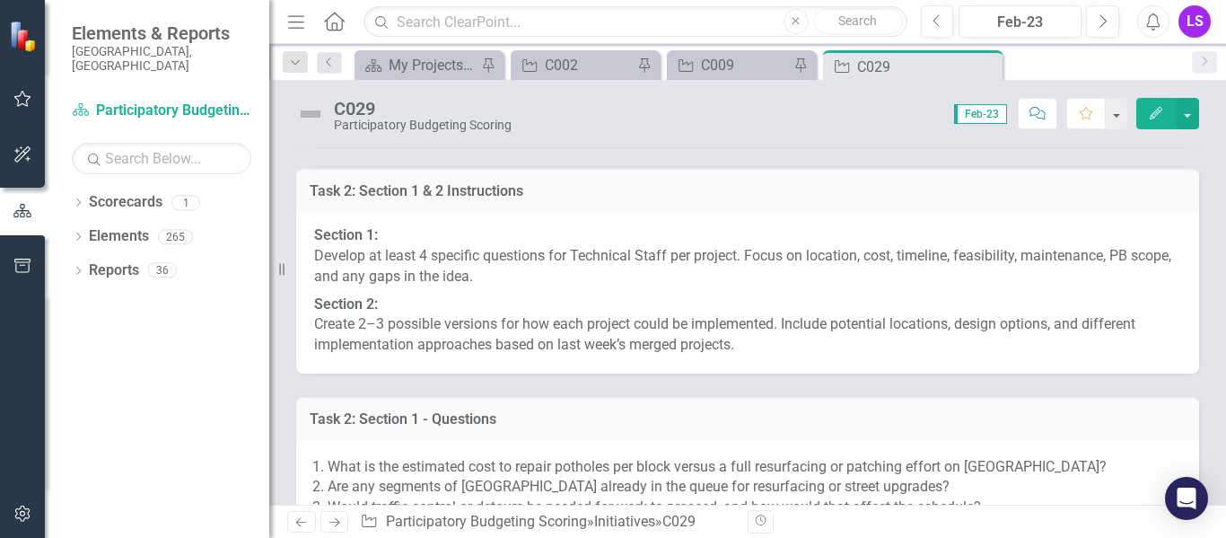
scroll to position [9479, 0]
